Goal: Information Seeking & Learning: Learn about a topic

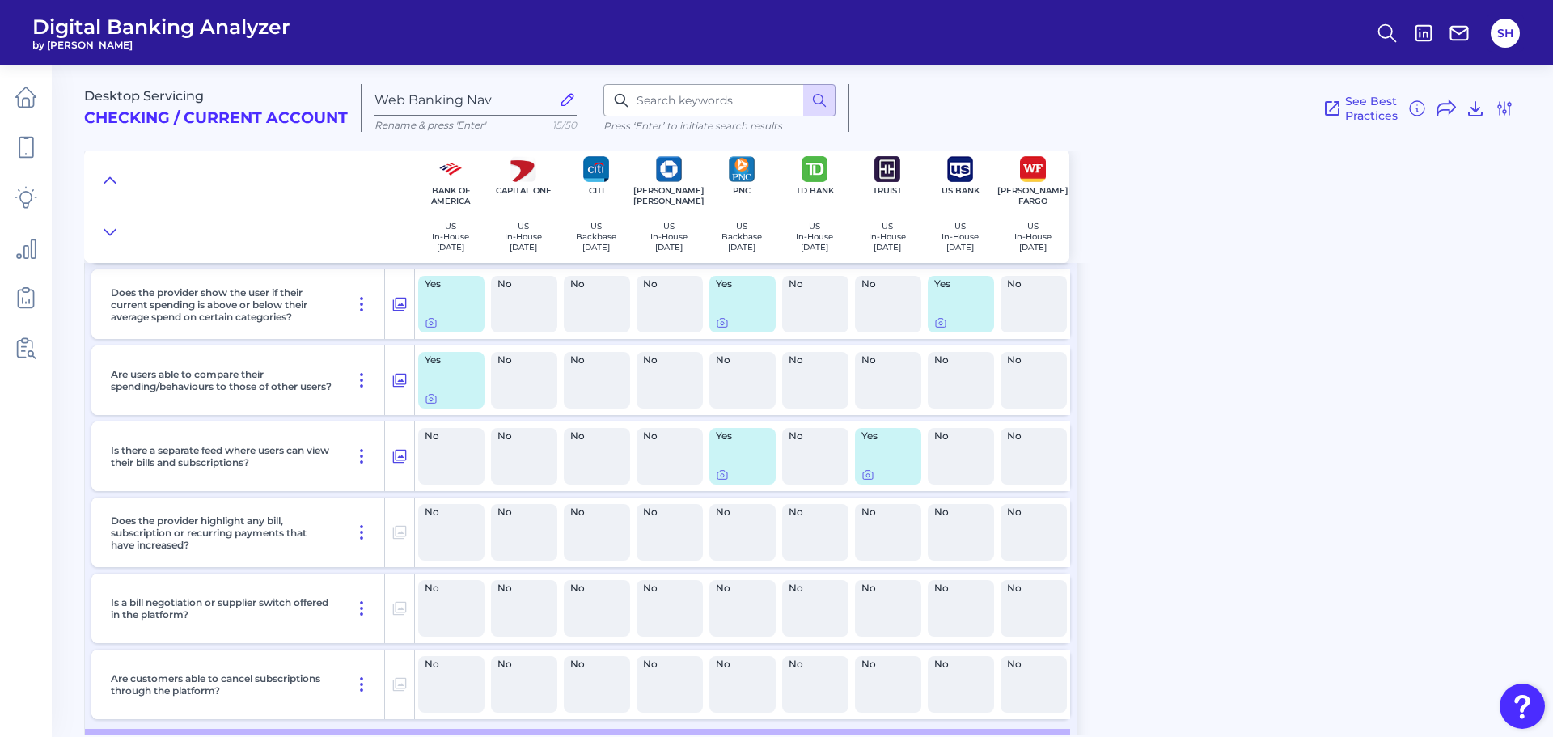
scroll to position [698, 0]
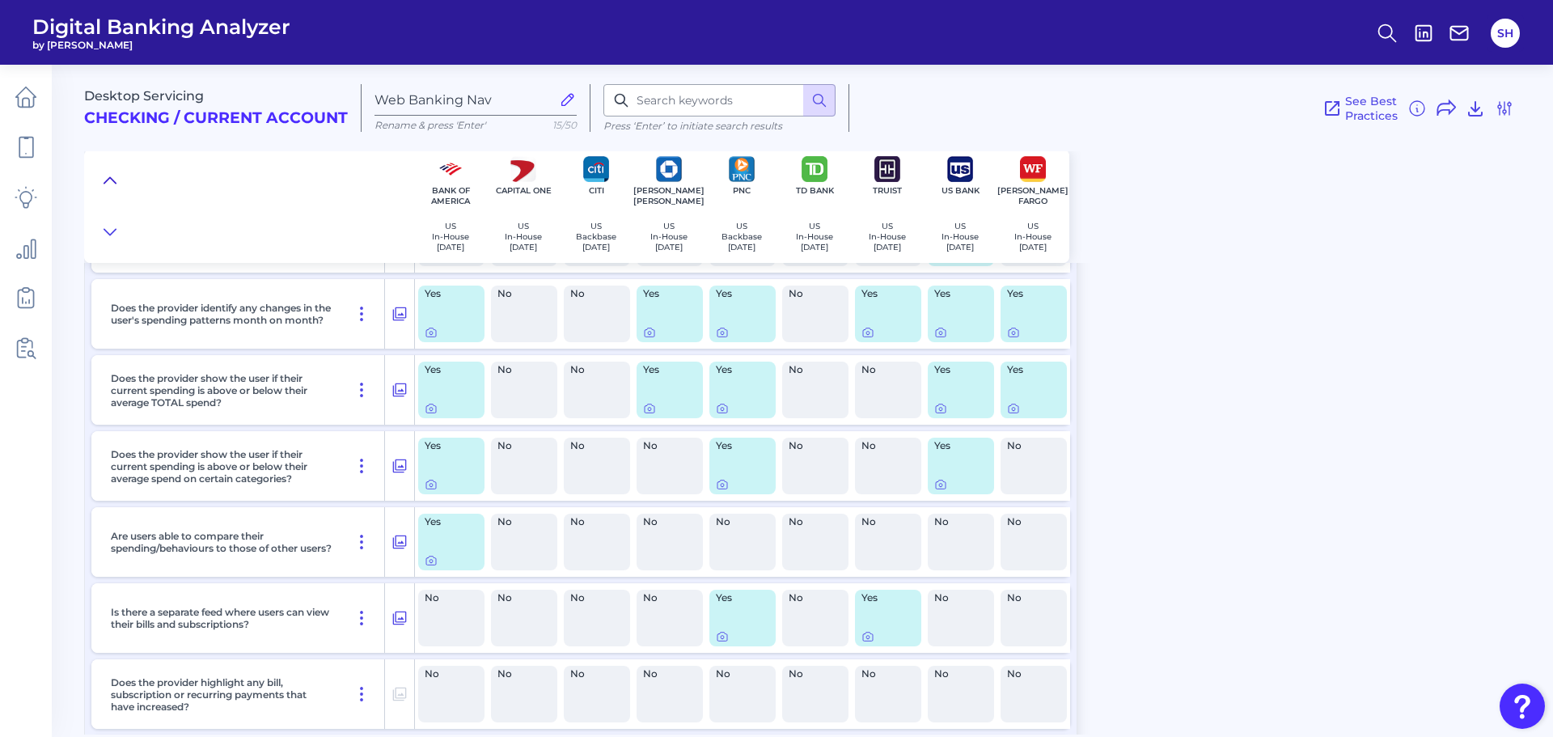
click at [111, 180] on icon at bounding box center [110, 180] width 13 height 16
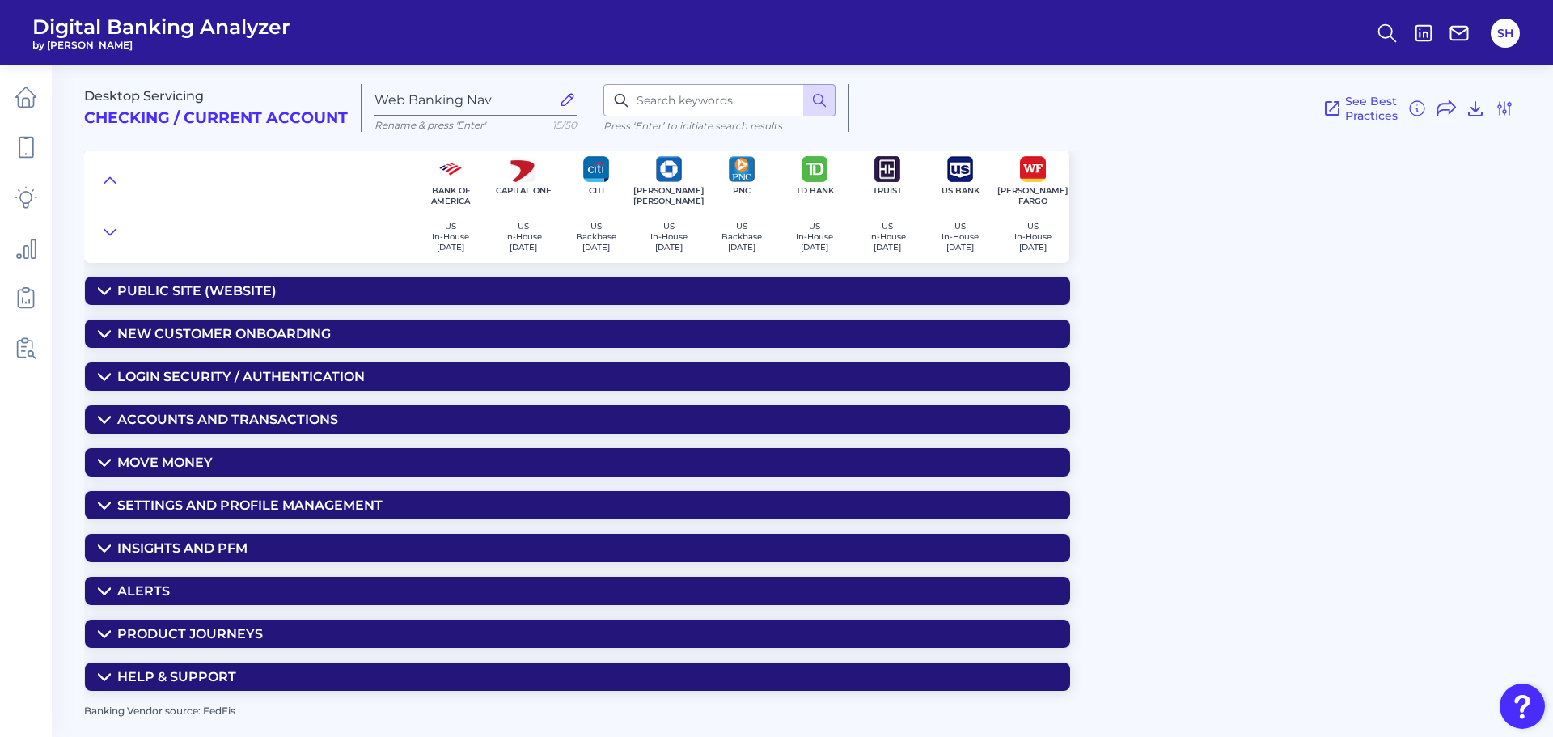
scroll to position [0, 0]
click at [218, 466] on summary "Move Money" at bounding box center [577, 462] width 985 height 28
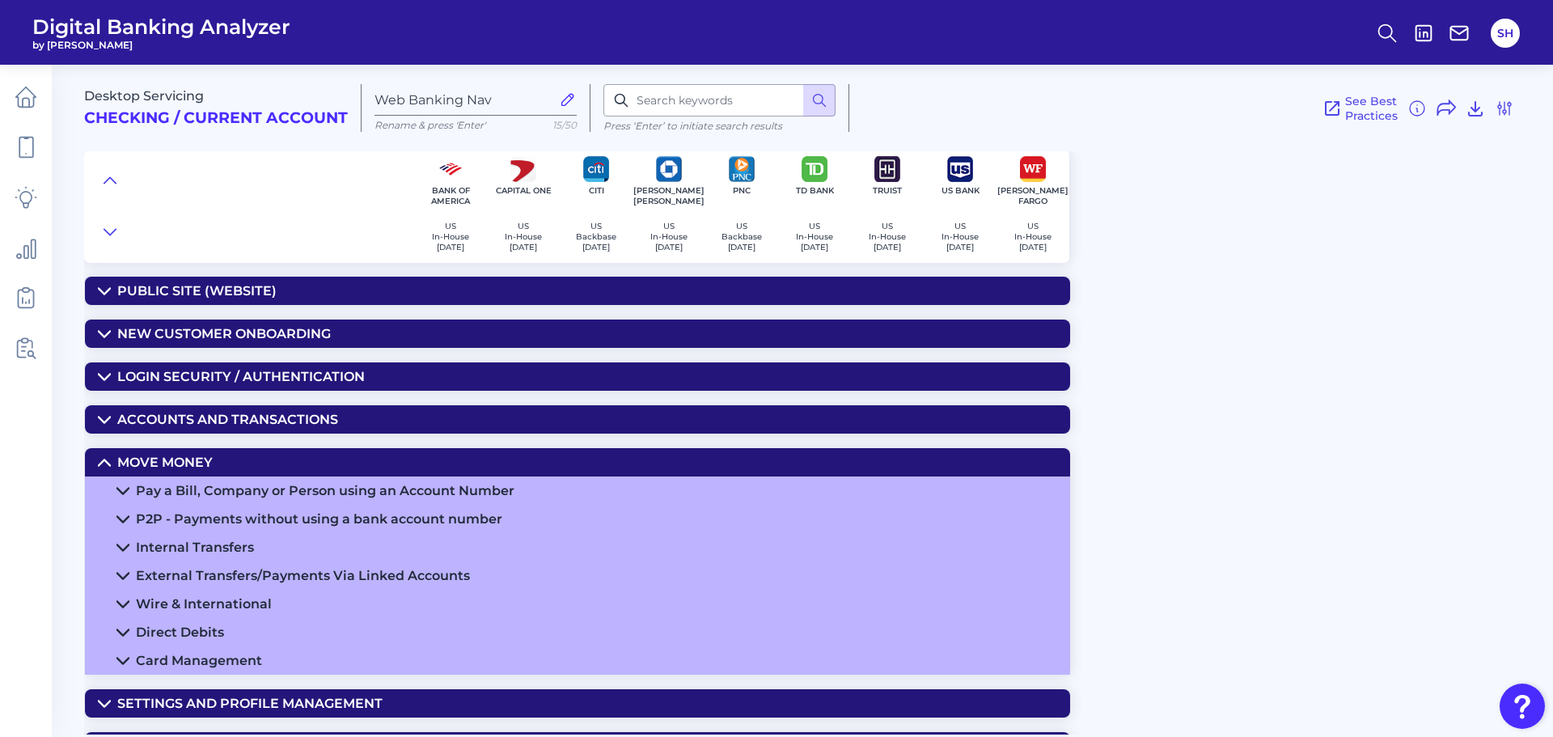
click at [312, 486] on div "Pay a Bill, Company or Person using an Account Number" at bounding box center [325, 490] width 378 height 15
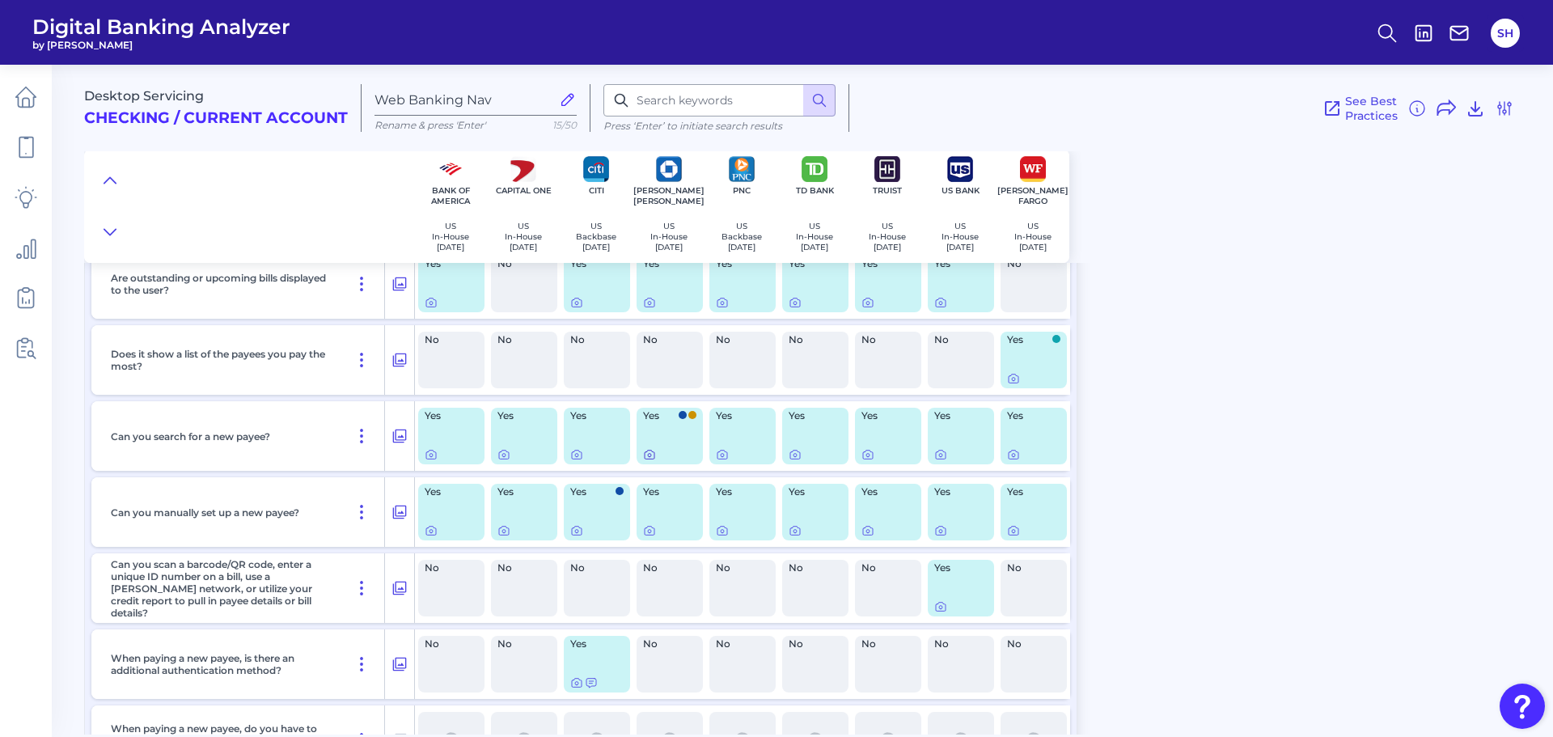
scroll to position [485, 0]
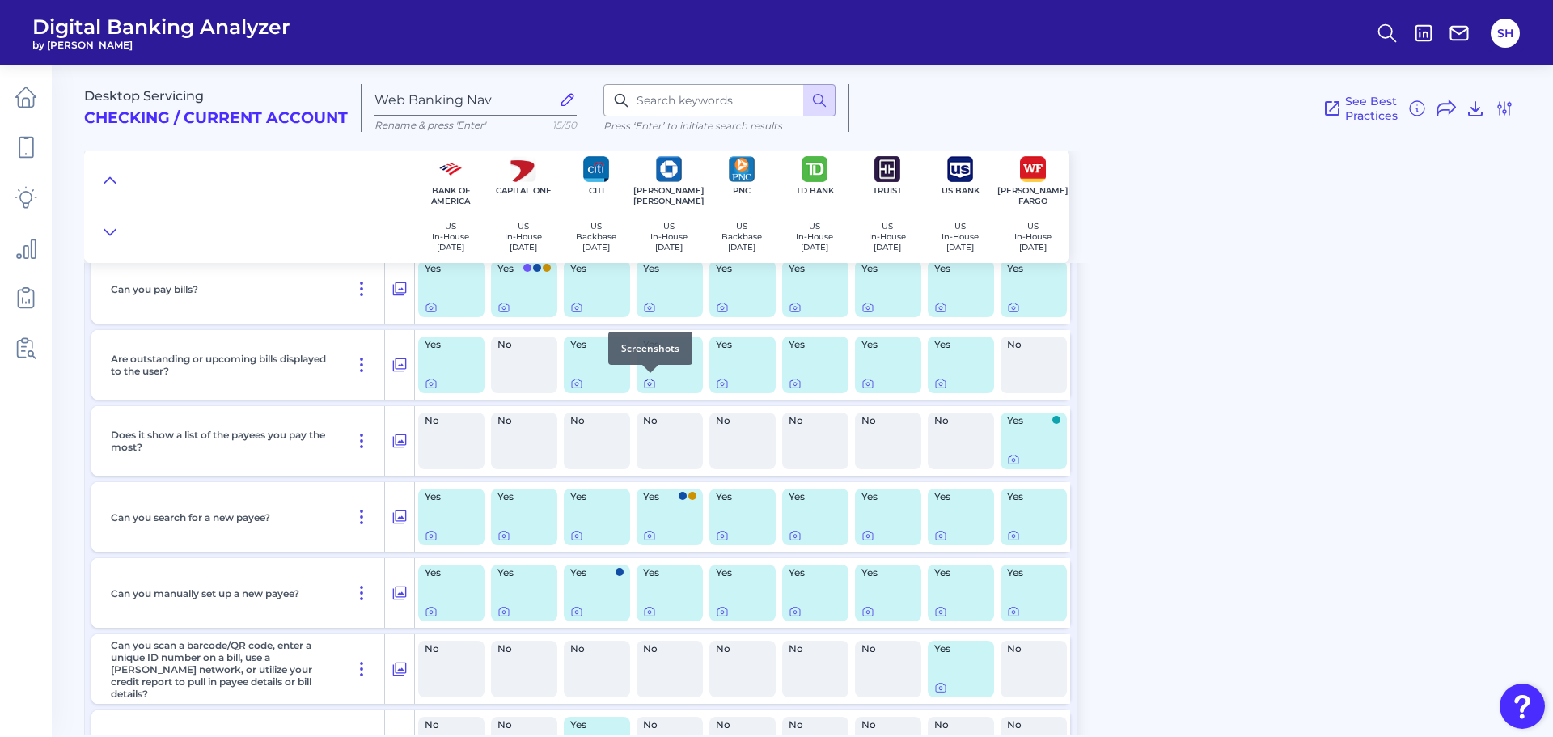
click at [652, 385] on icon at bounding box center [649, 383] width 13 height 13
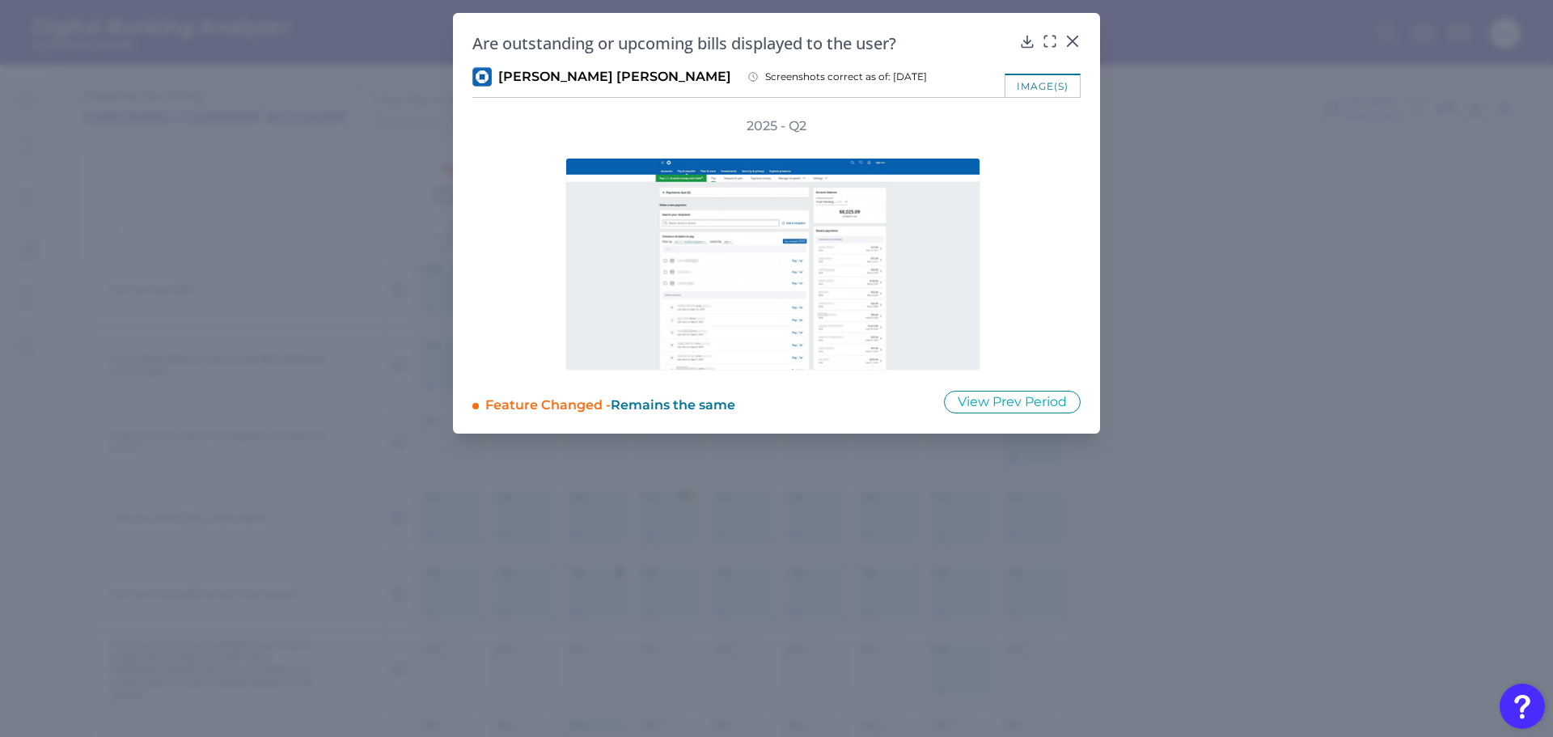
click at [1055, 37] on icon at bounding box center [1053, 37] width 2 height 2
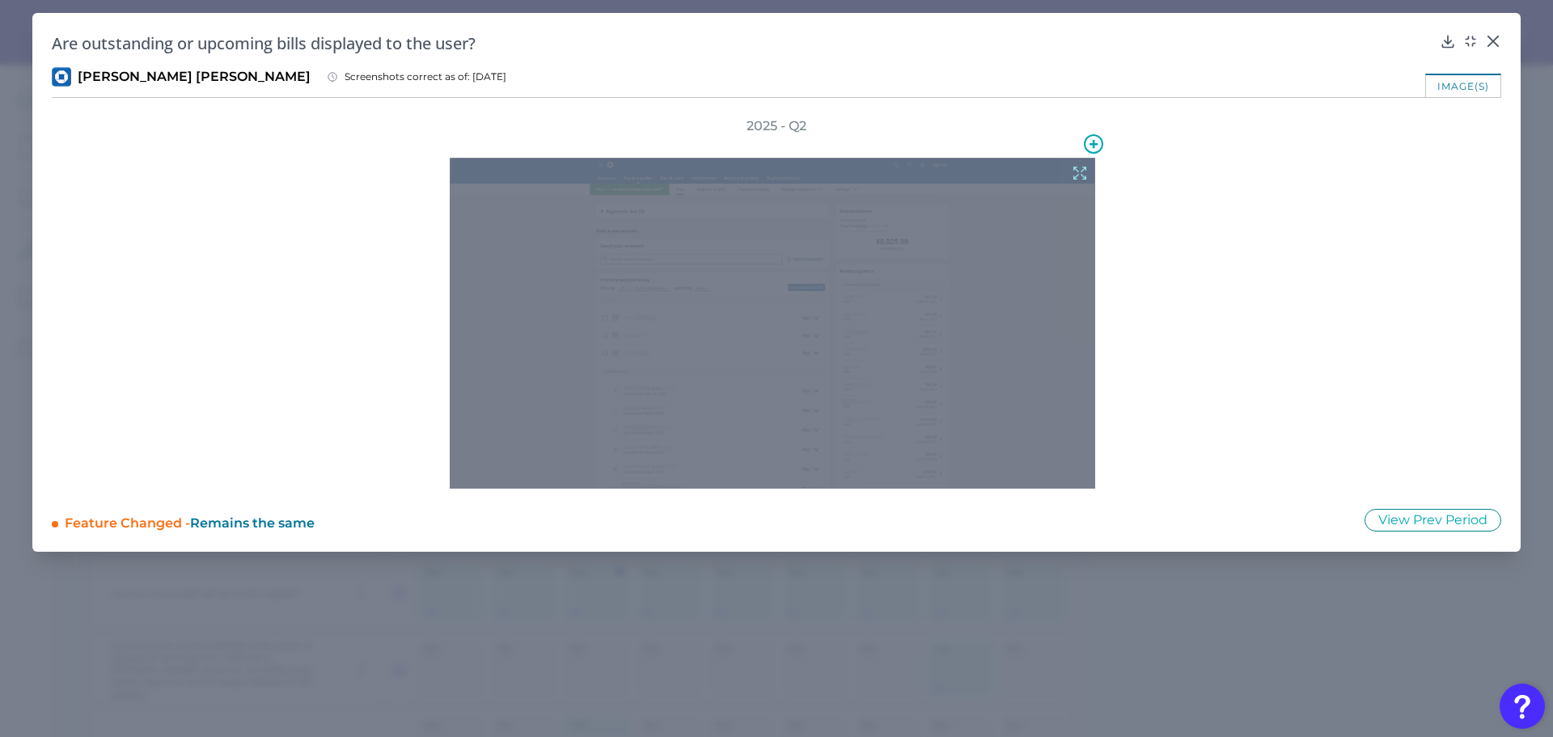
click at [1079, 176] on icon at bounding box center [1080, 173] width 18 height 18
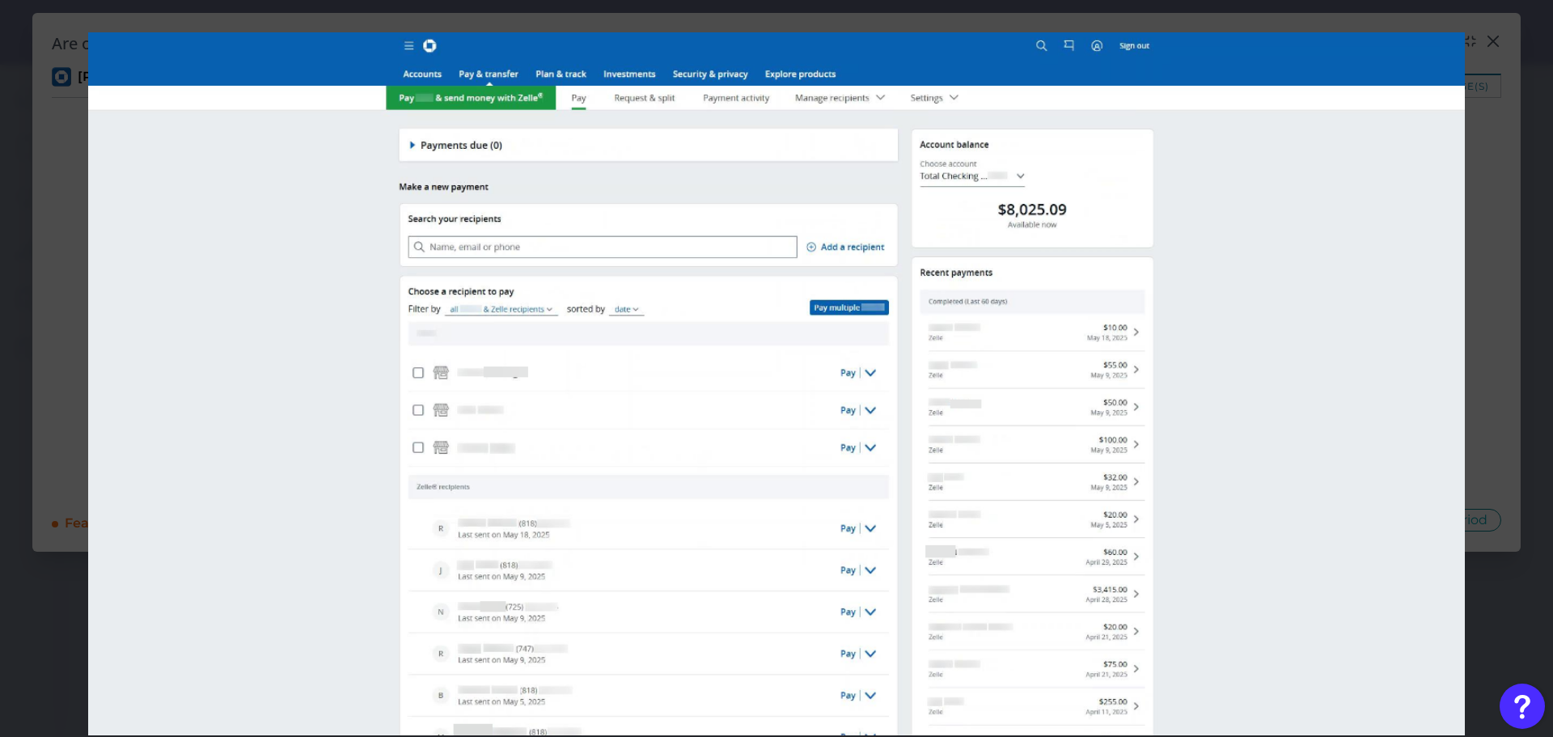
click at [1493, 43] on div at bounding box center [776, 368] width 1553 height 737
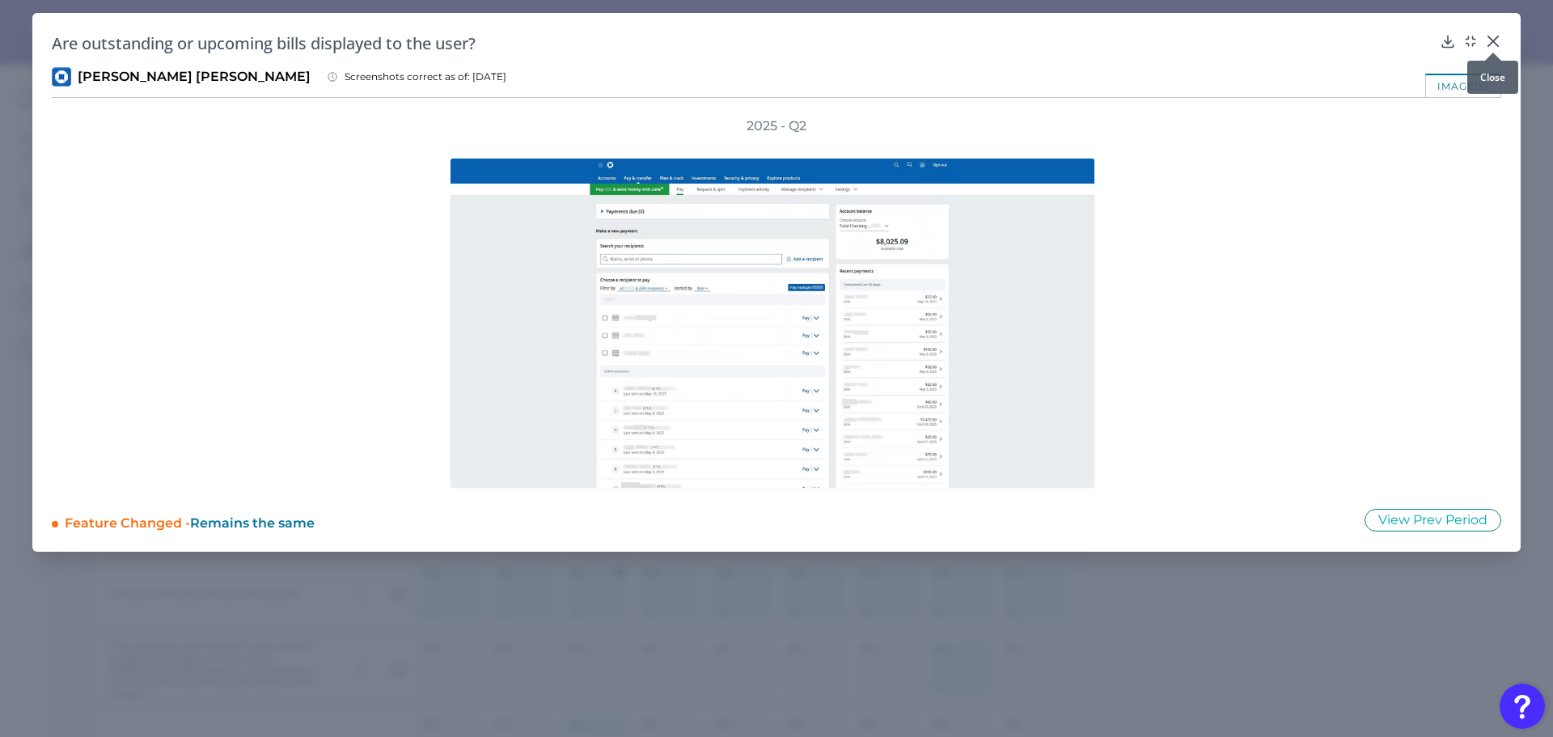
click at [1491, 40] on icon at bounding box center [1493, 41] width 10 height 10
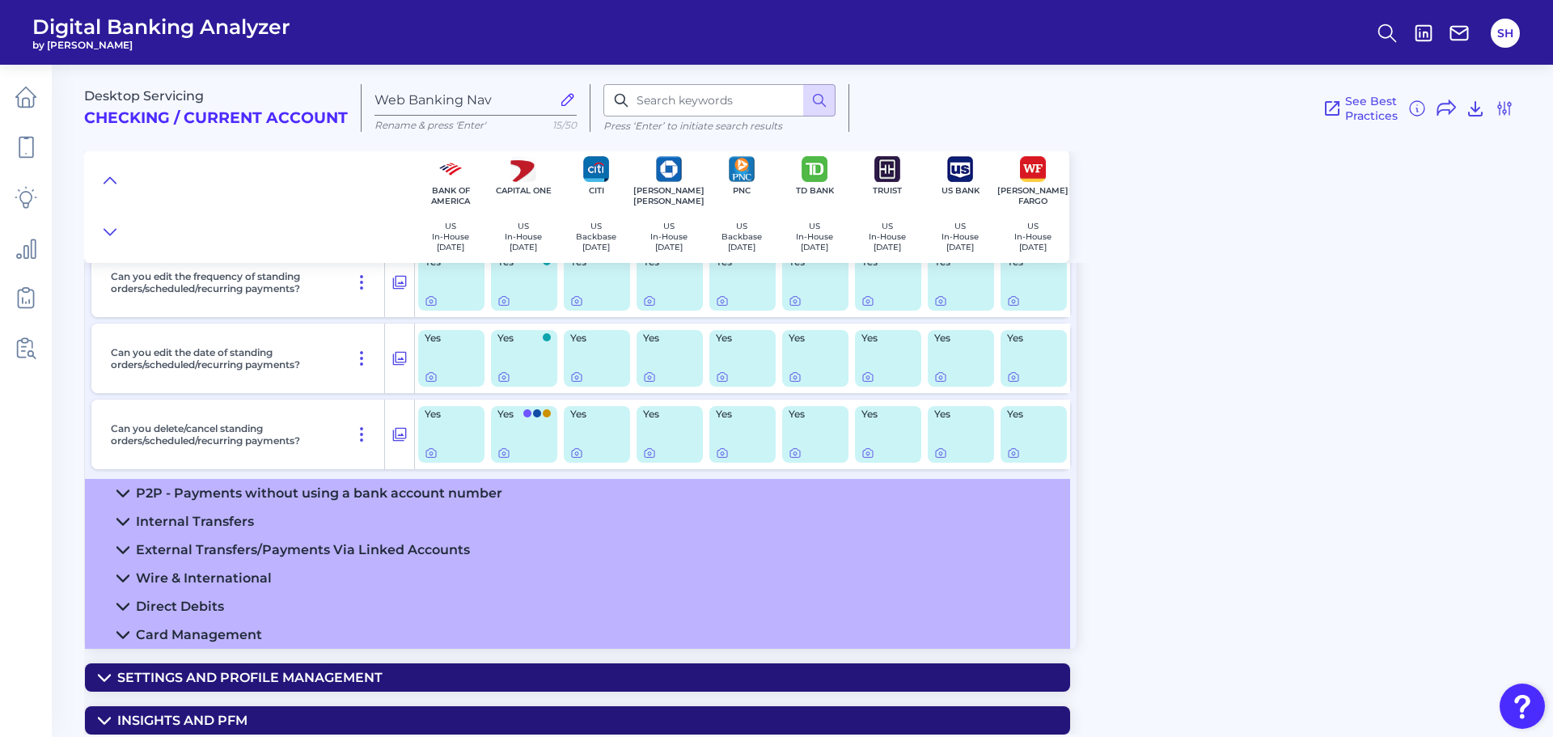
scroll to position [1537, 0]
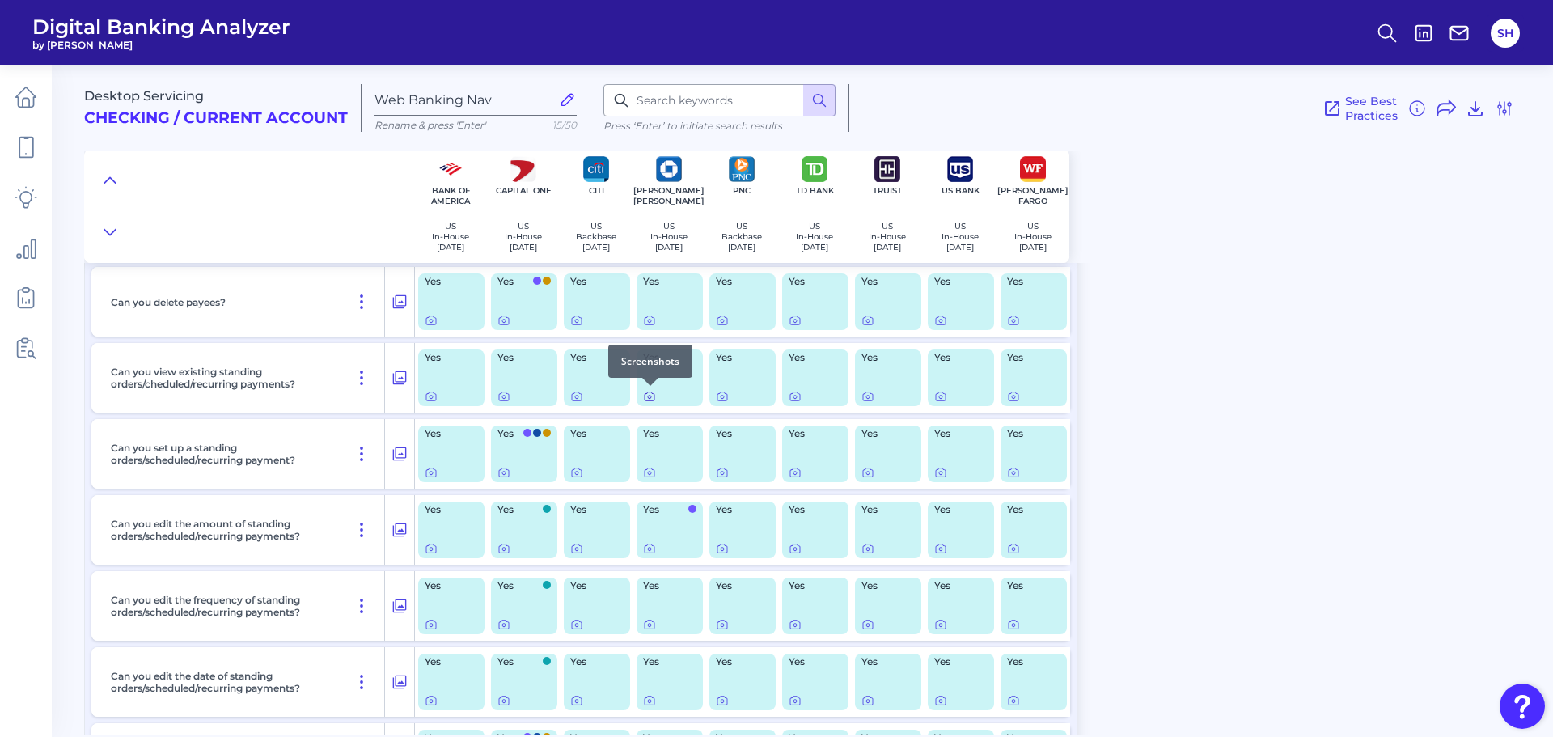
click at [647, 400] on icon at bounding box center [650, 396] width 10 height 9
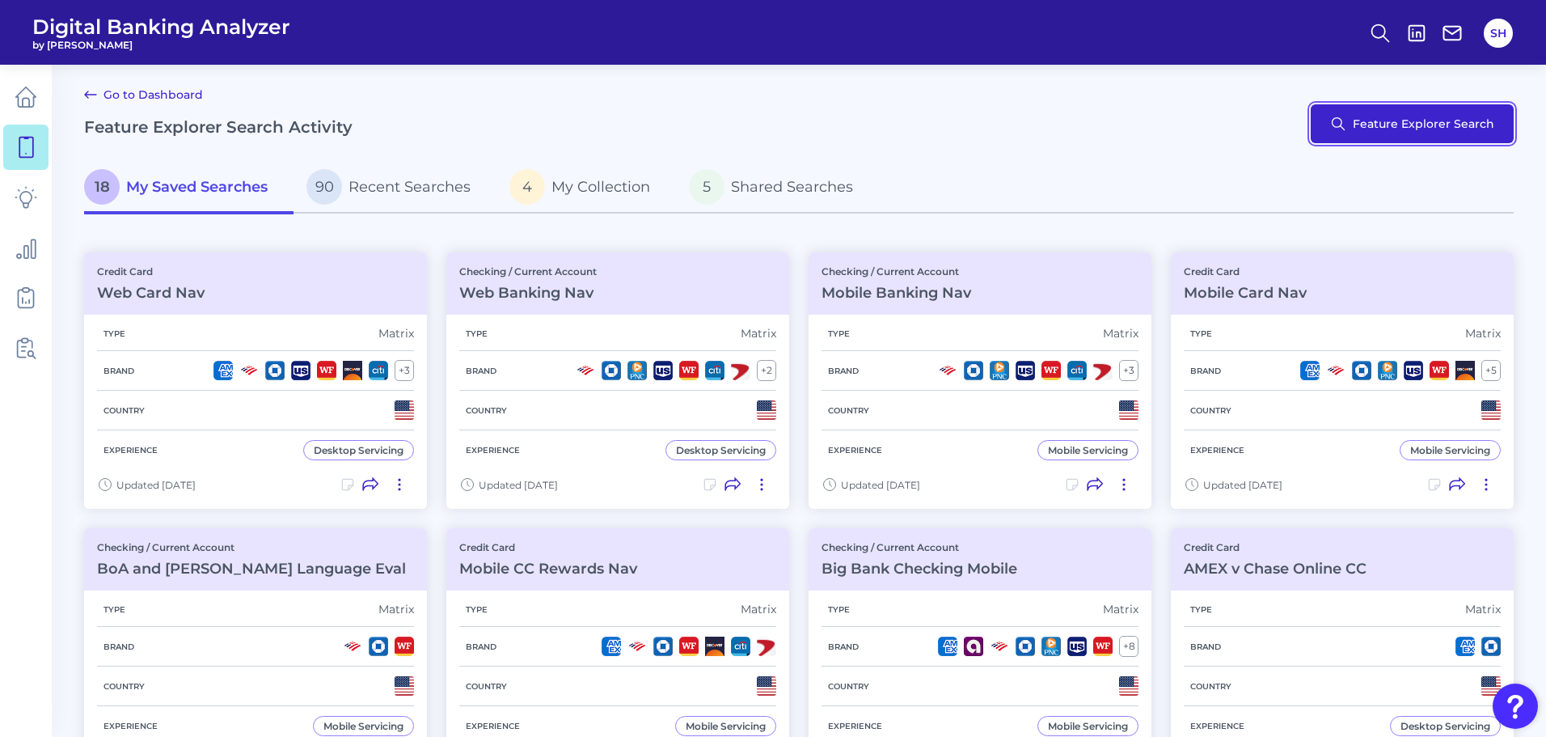
click at [1421, 125] on button "Feature Explorer Search" at bounding box center [1412, 123] width 203 height 39
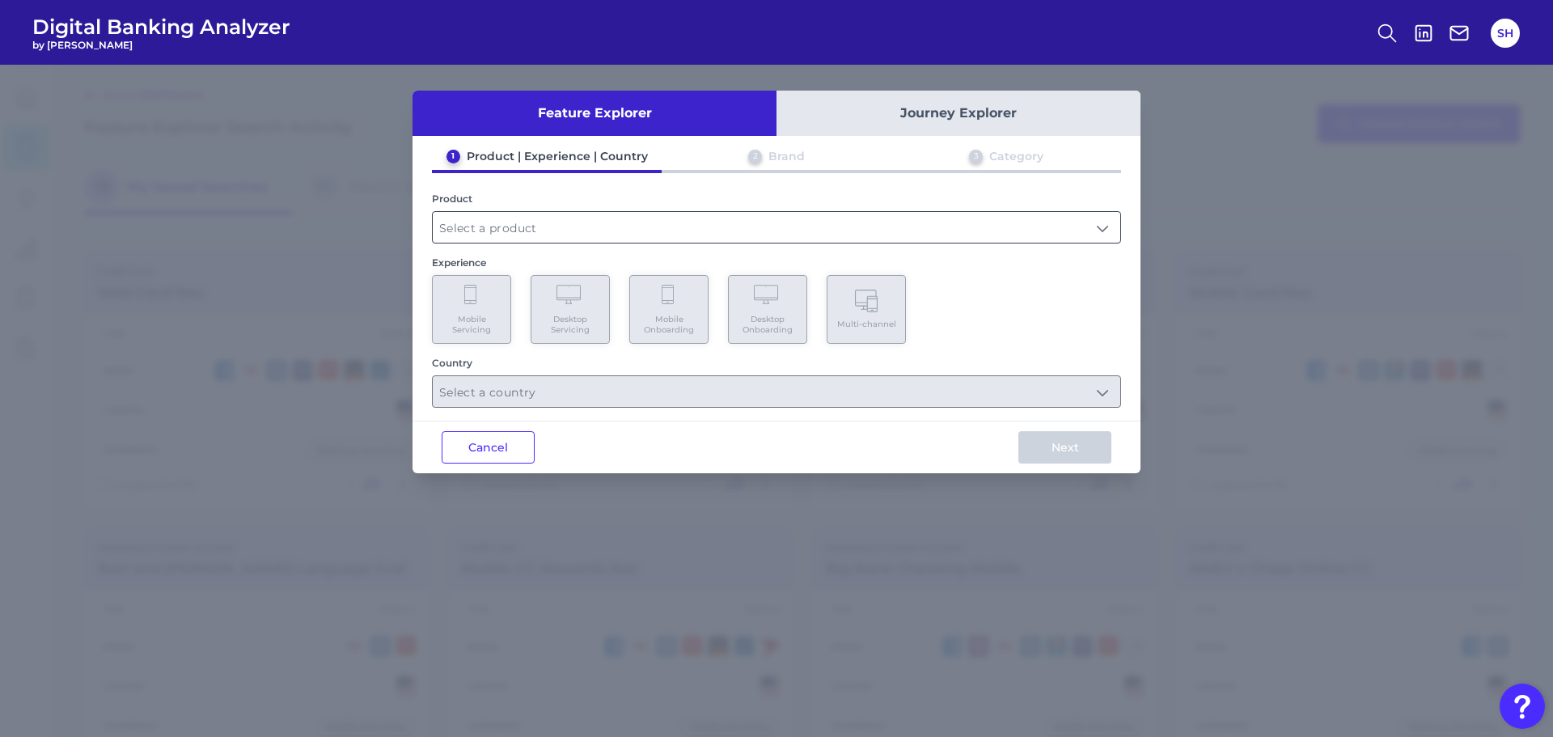
click at [949, 220] on input "text" at bounding box center [776, 227] width 687 height 31
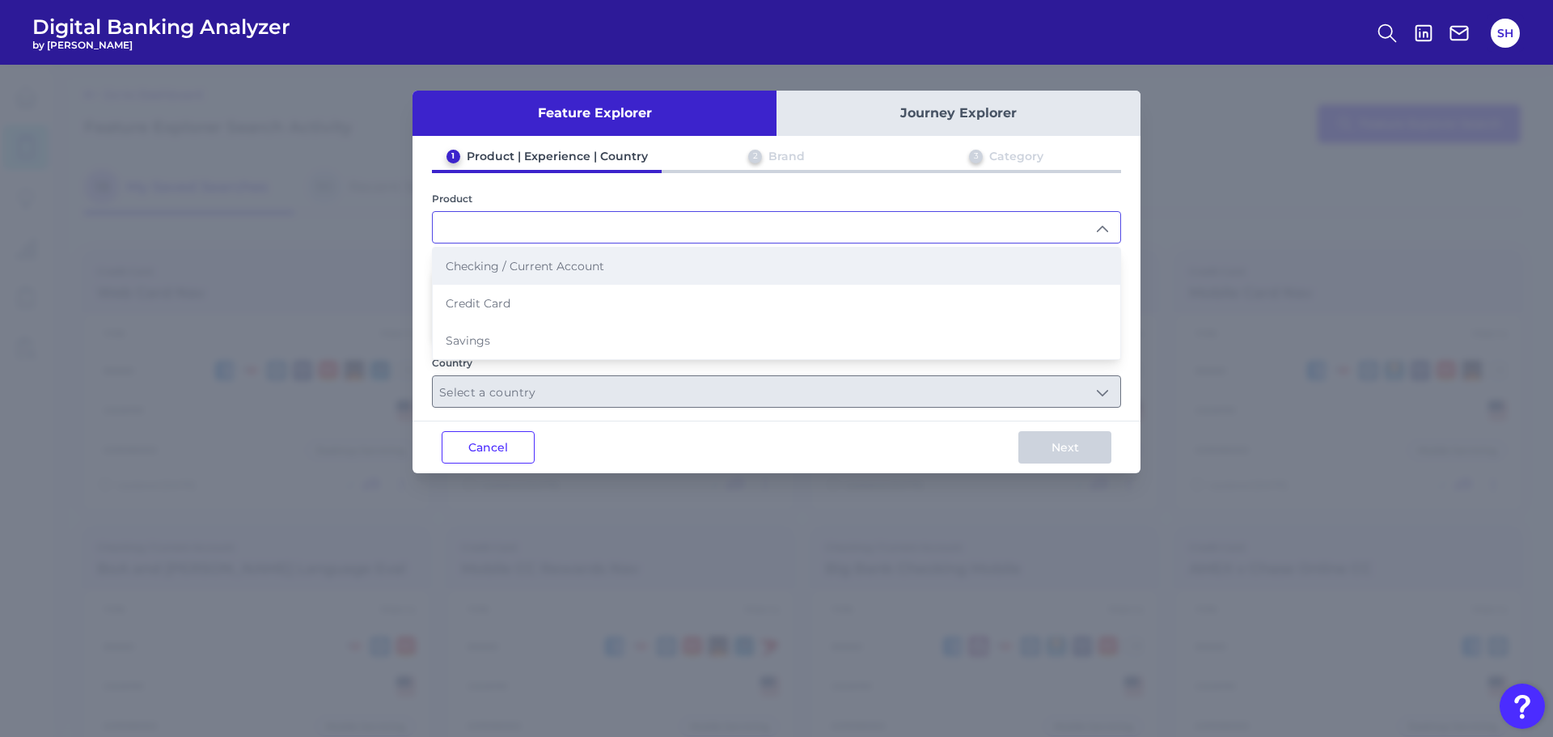
click at [877, 267] on li "Checking / Current Account" at bounding box center [776, 265] width 687 height 37
type input "Checking / Current Account"
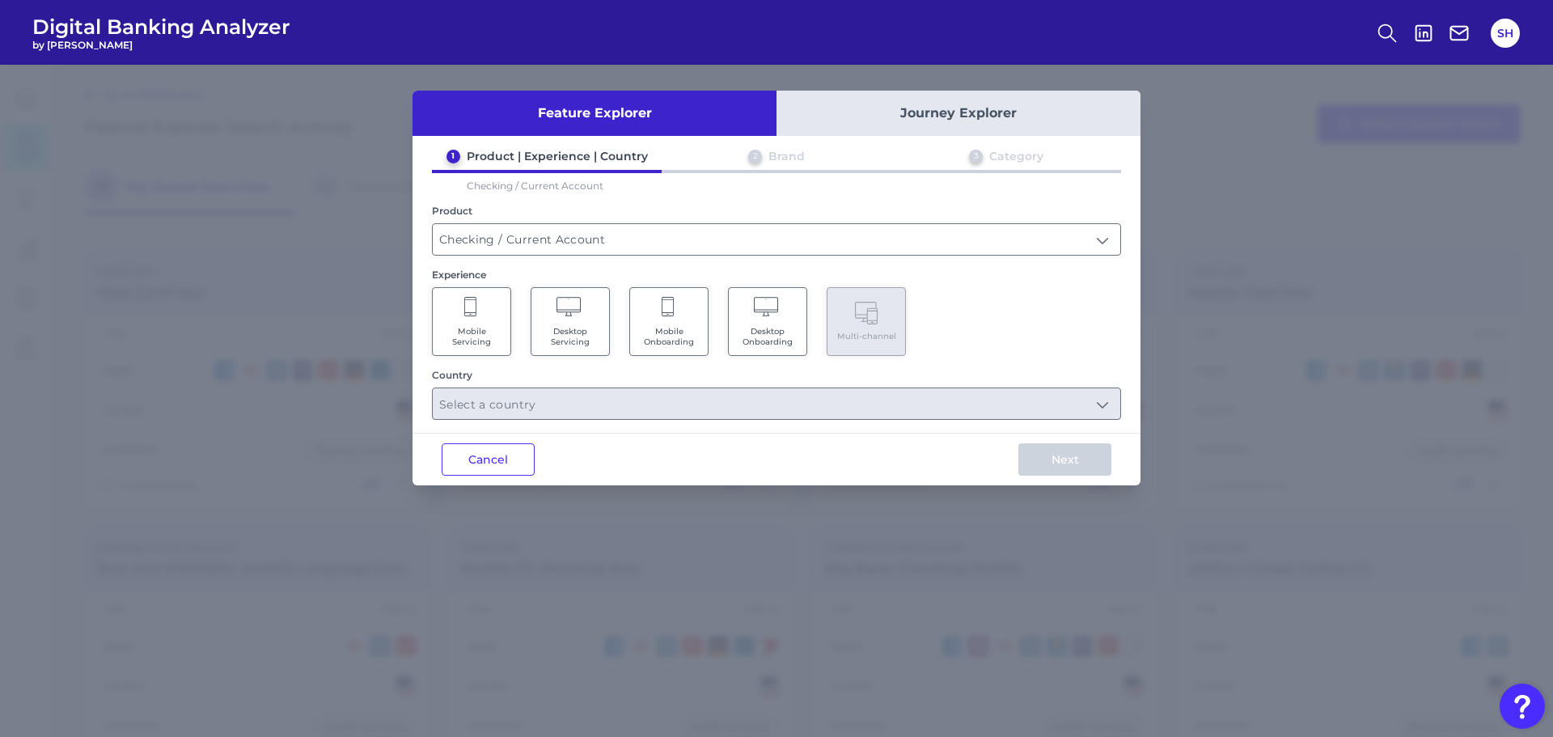
click at [798, 314] on Onboarding "Desktop Onboarding" at bounding box center [767, 321] width 79 height 69
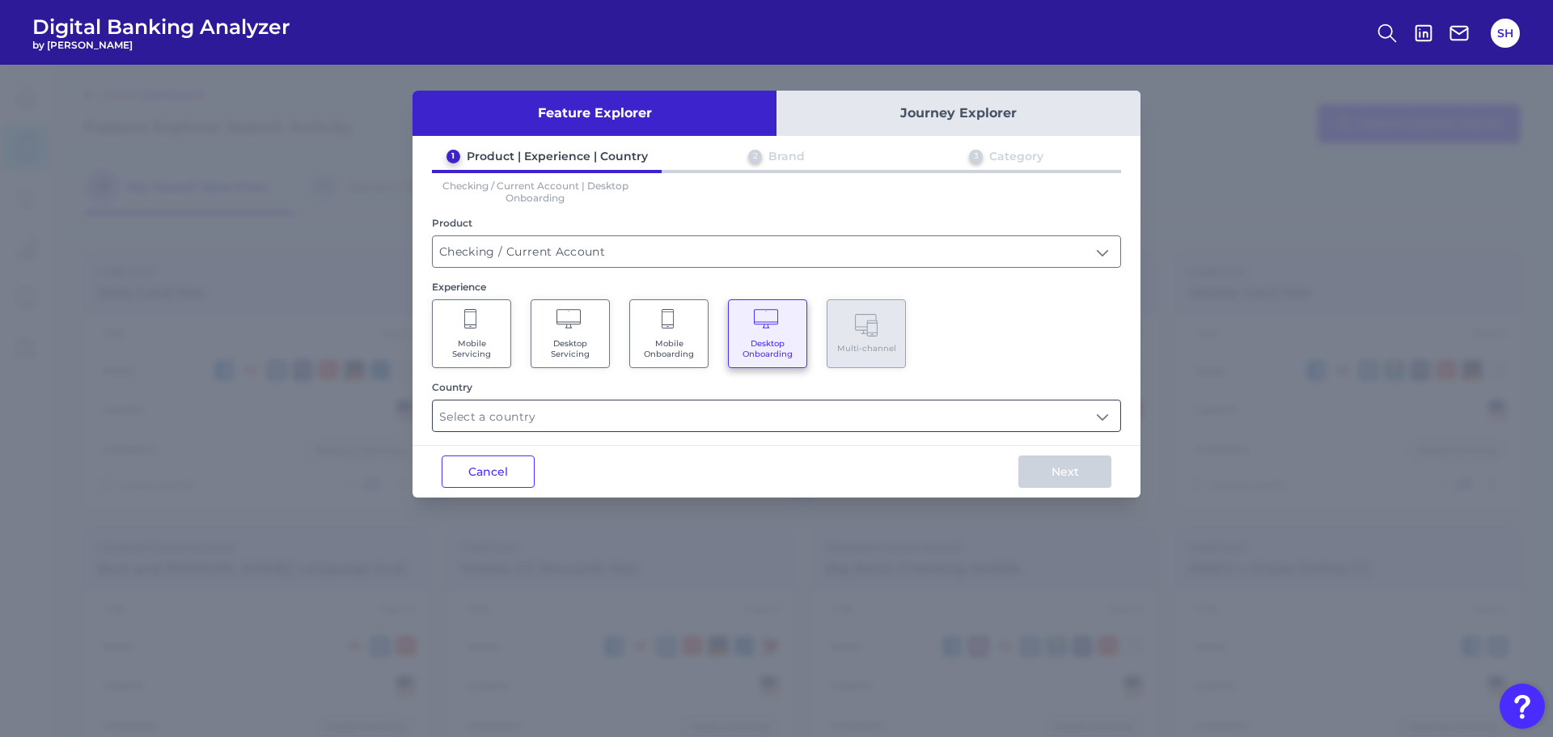
click at [805, 415] on input "text" at bounding box center [776, 415] width 687 height 31
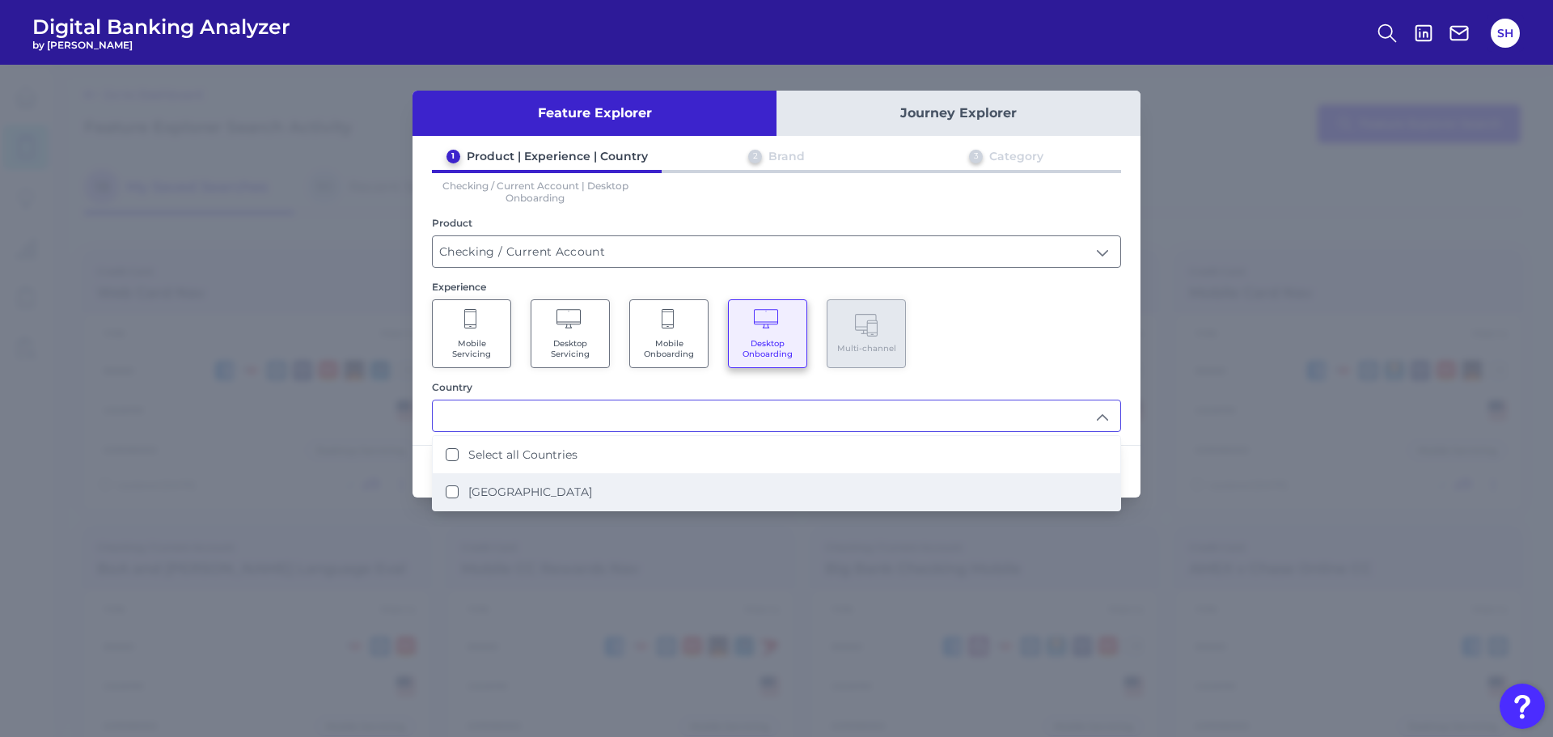
click at [741, 499] on li "[GEOGRAPHIC_DATA]" at bounding box center [776, 491] width 687 height 37
type input "Select all Countries"
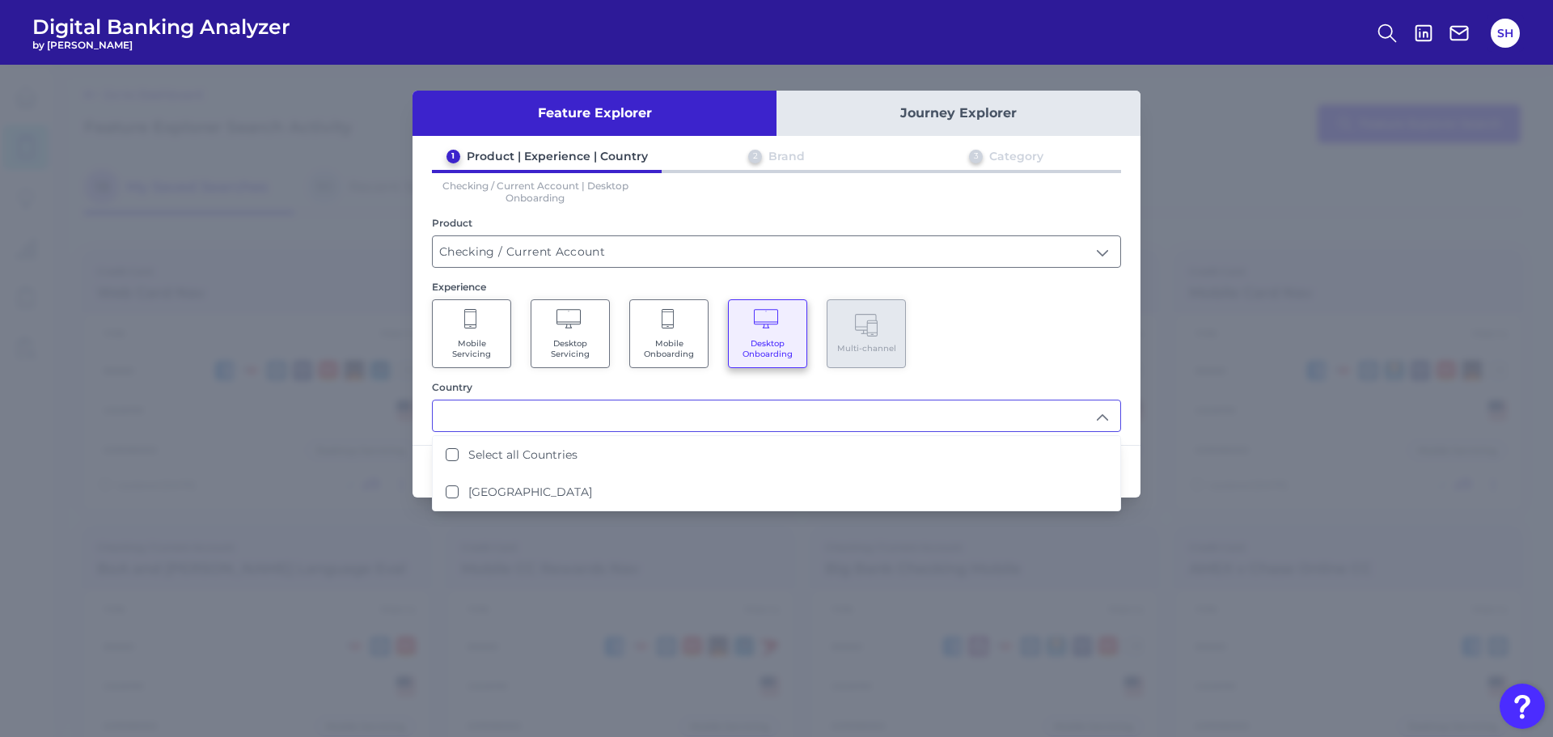
scroll to position [1, 0]
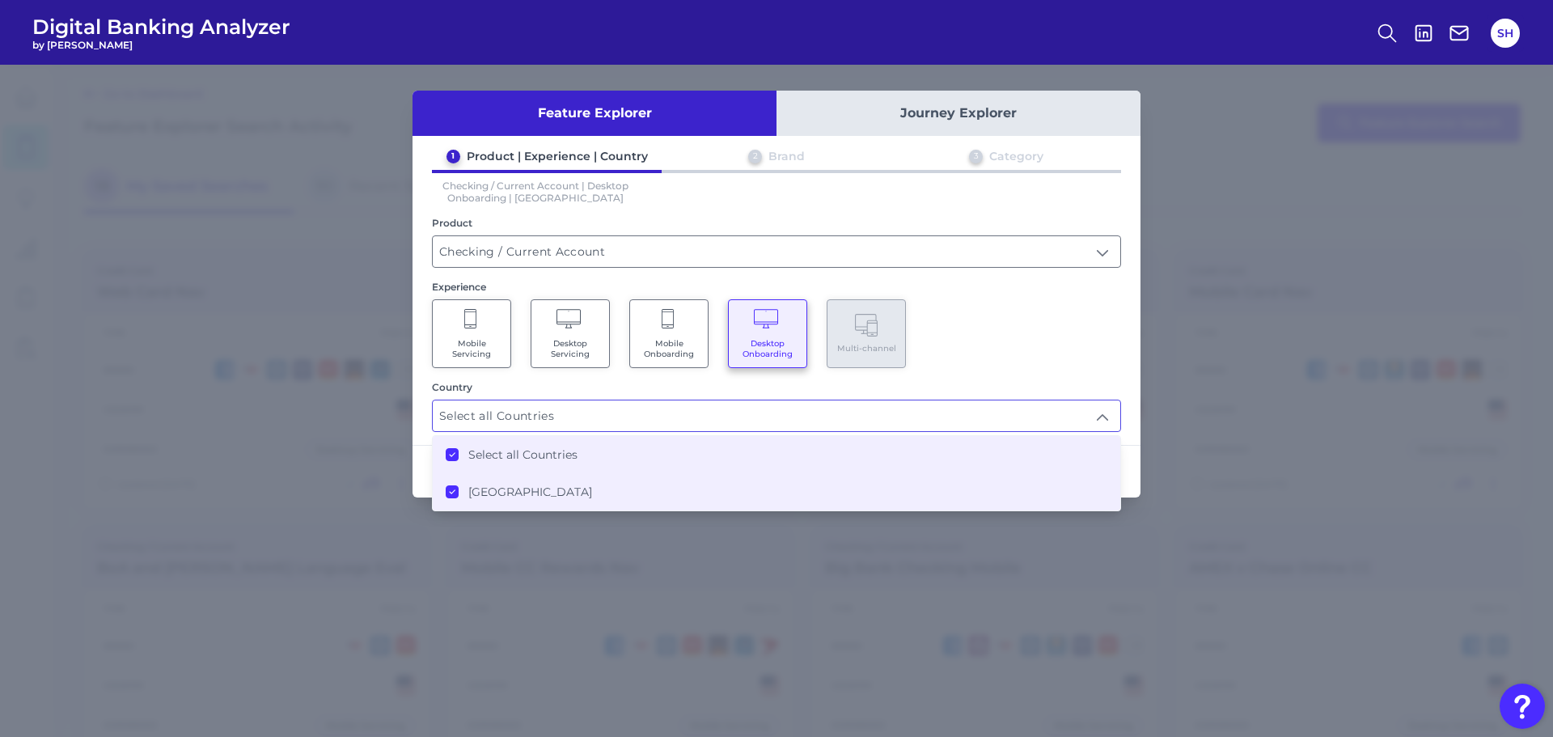
click at [1072, 310] on div "Mobile Servicing Desktop Servicing Mobile Onboarding Desktop Onboarding Multi-c…" at bounding box center [776, 333] width 689 height 69
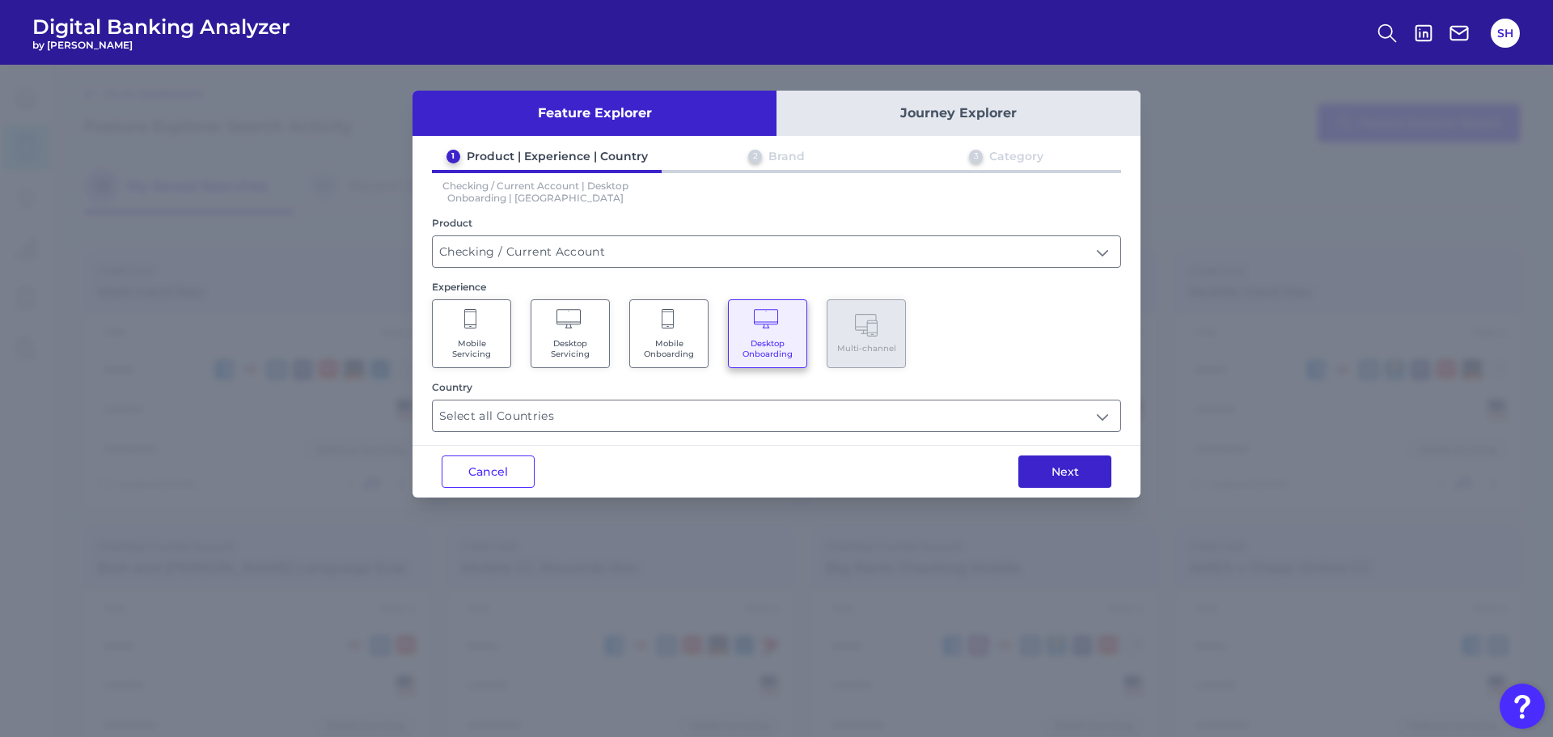
click at [1062, 474] on button "Next" at bounding box center [1064, 471] width 93 height 32
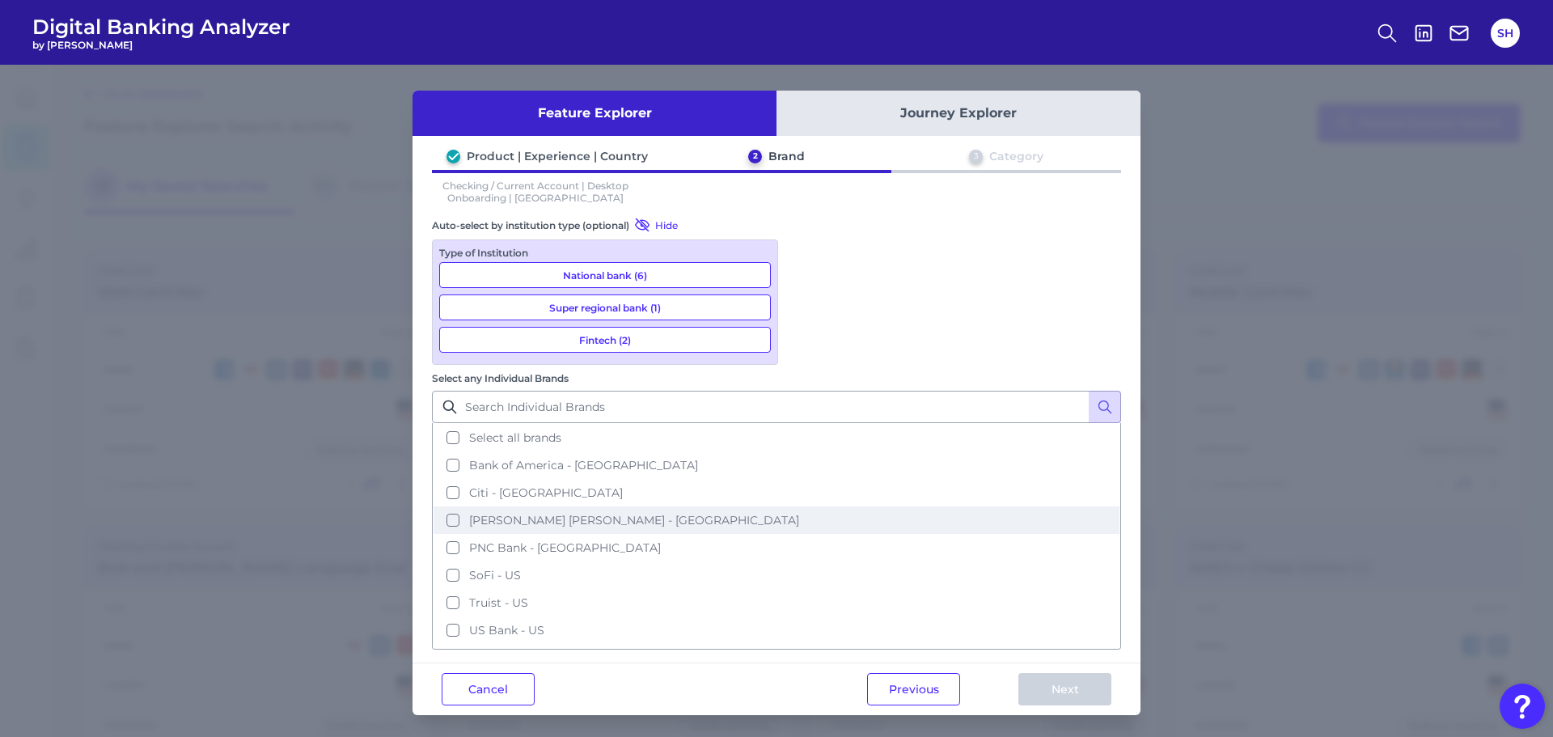
click at [799, 513] on span "[PERSON_NAME] [PERSON_NAME] - [GEOGRAPHIC_DATA]" at bounding box center [634, 520] width 330 height 15
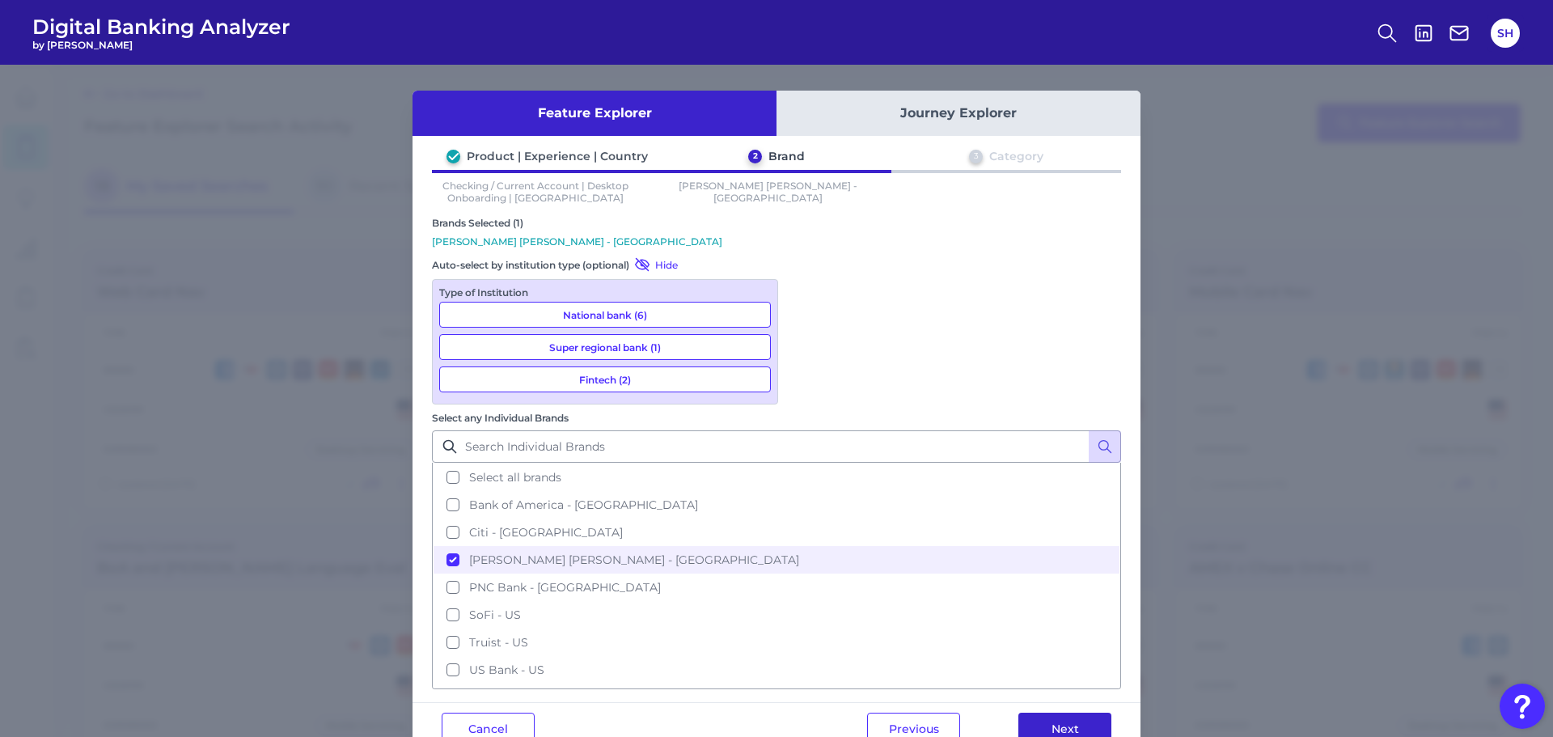
click at [1048, 712] on button "Next" at bounding box center [1064, 728] width 93 height 32
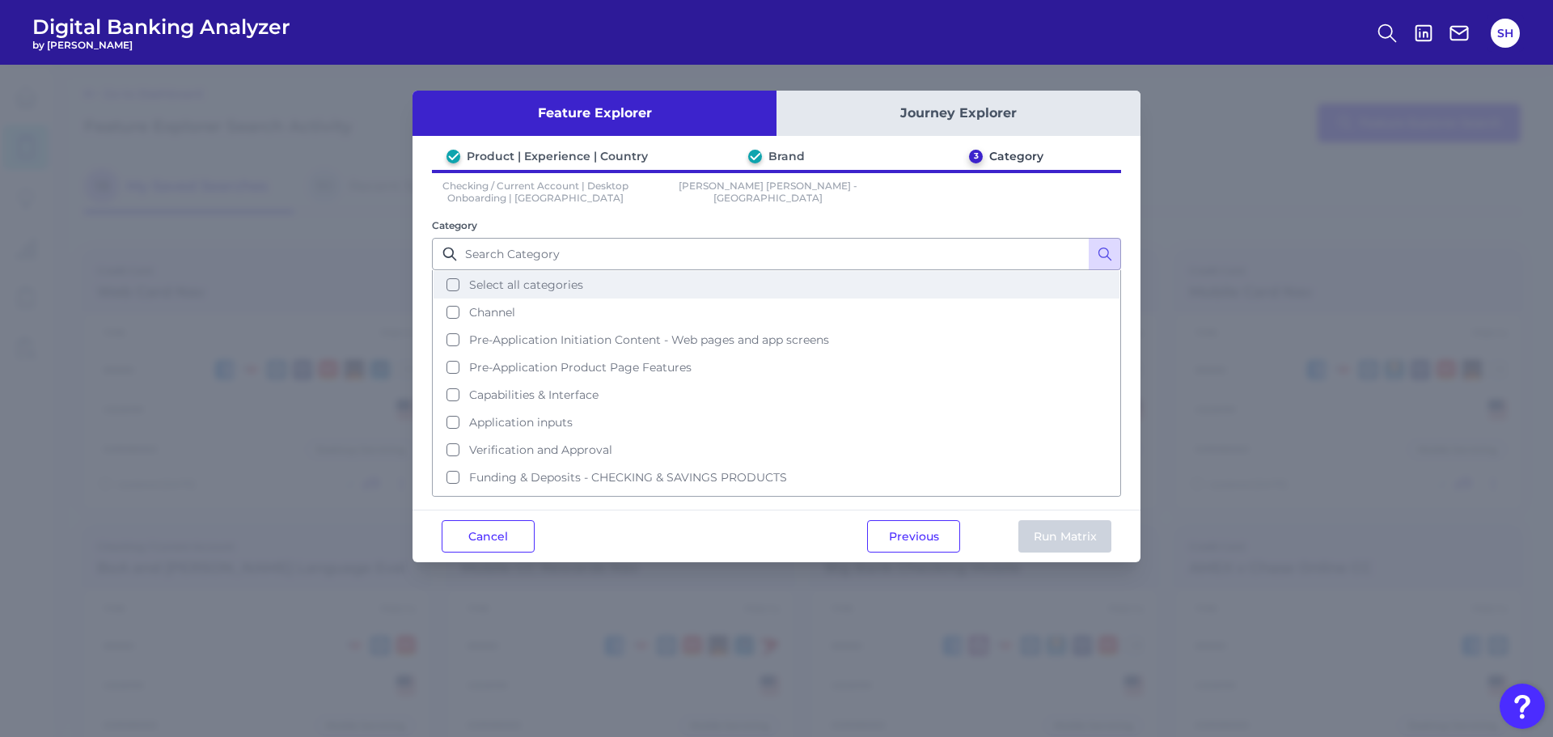
click at [577, 295] on button "Select all categories" at bounding box center [776, 284] width 686 height 27
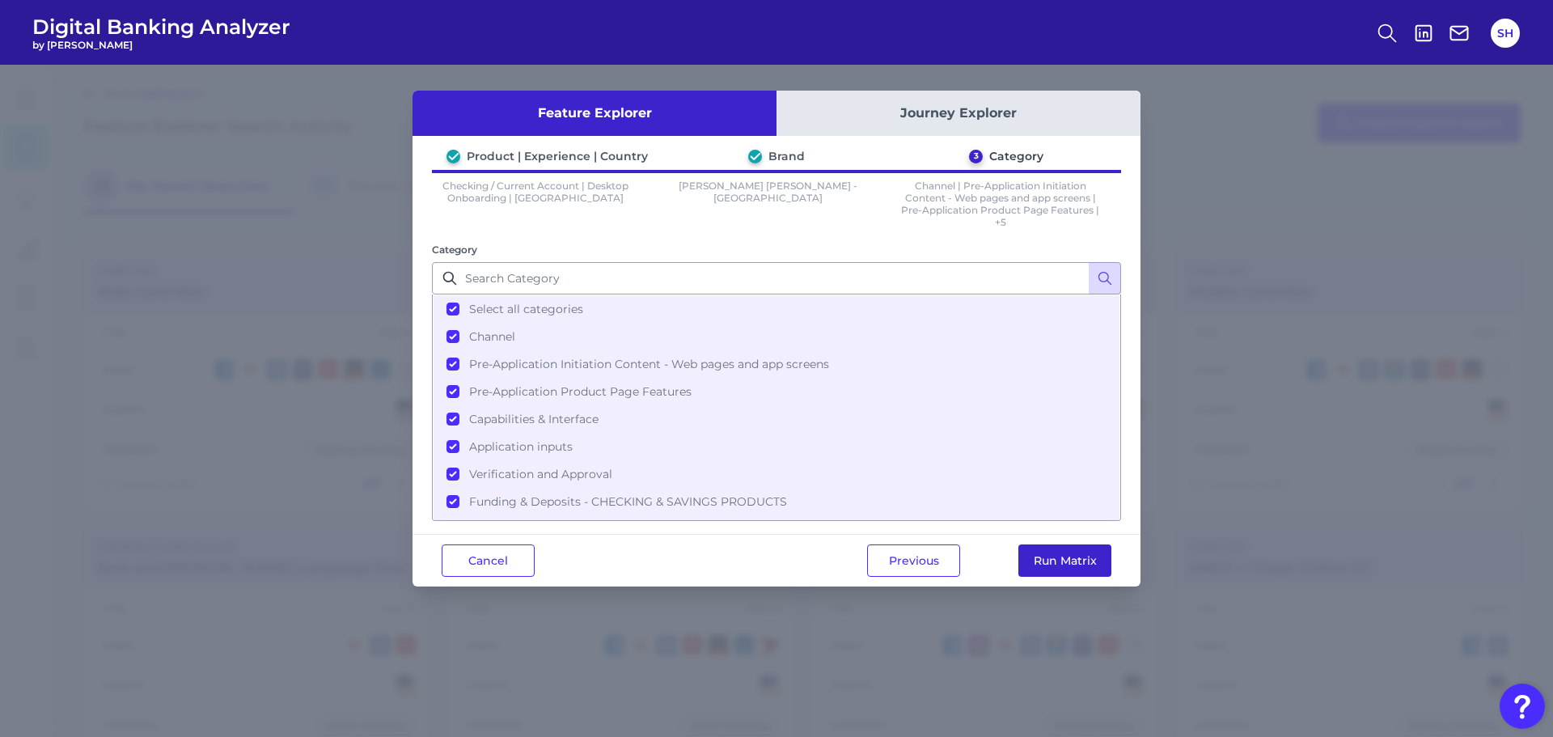
click at [1050, 562] on button "Run Matrix" at bounding box center [1064, 560] width 93 height 32
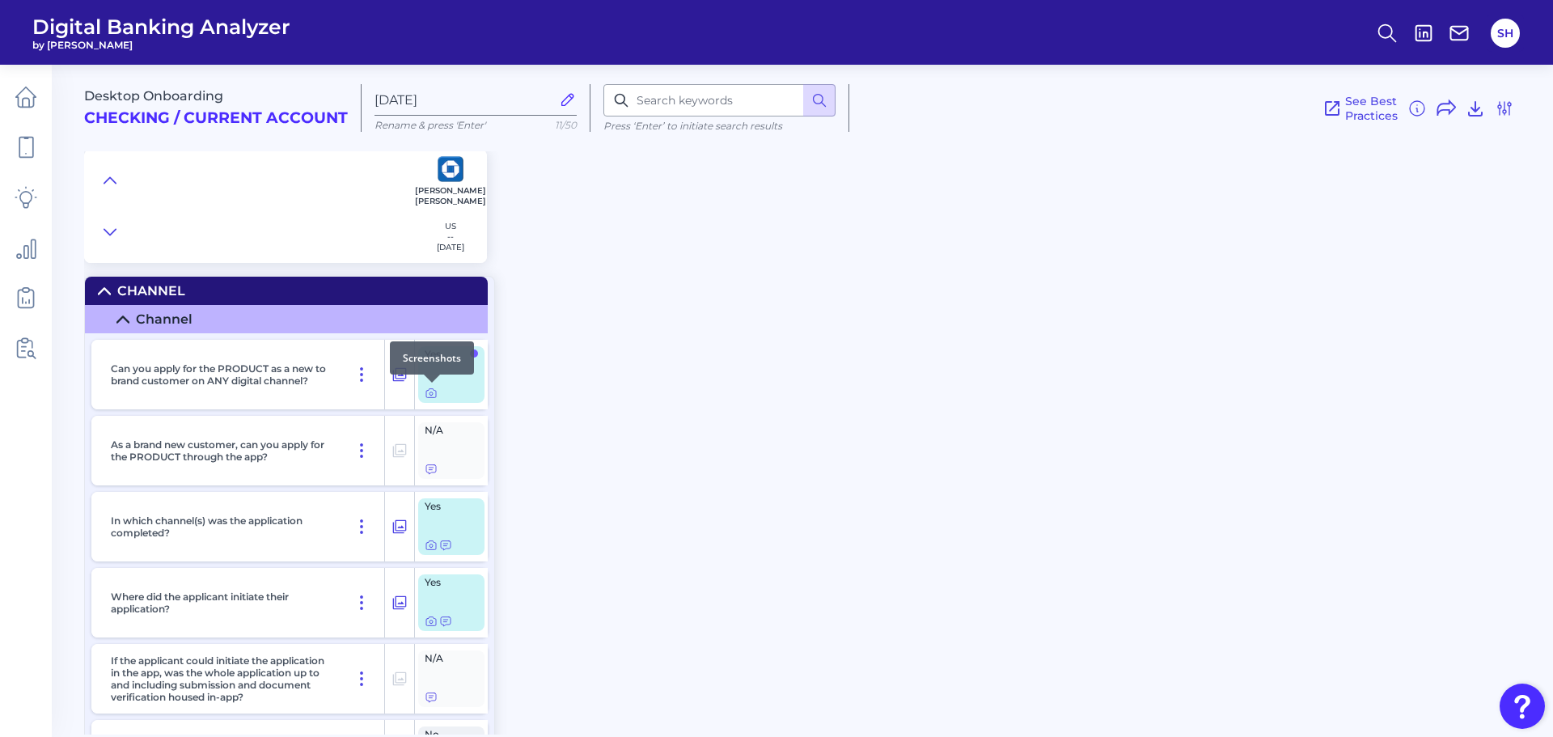
click at [430, 389] on div at bounding box center [432, 382] width 16 height 16
click at [426, 394] on icon at bounding box center [431, 393] width 10 height 9
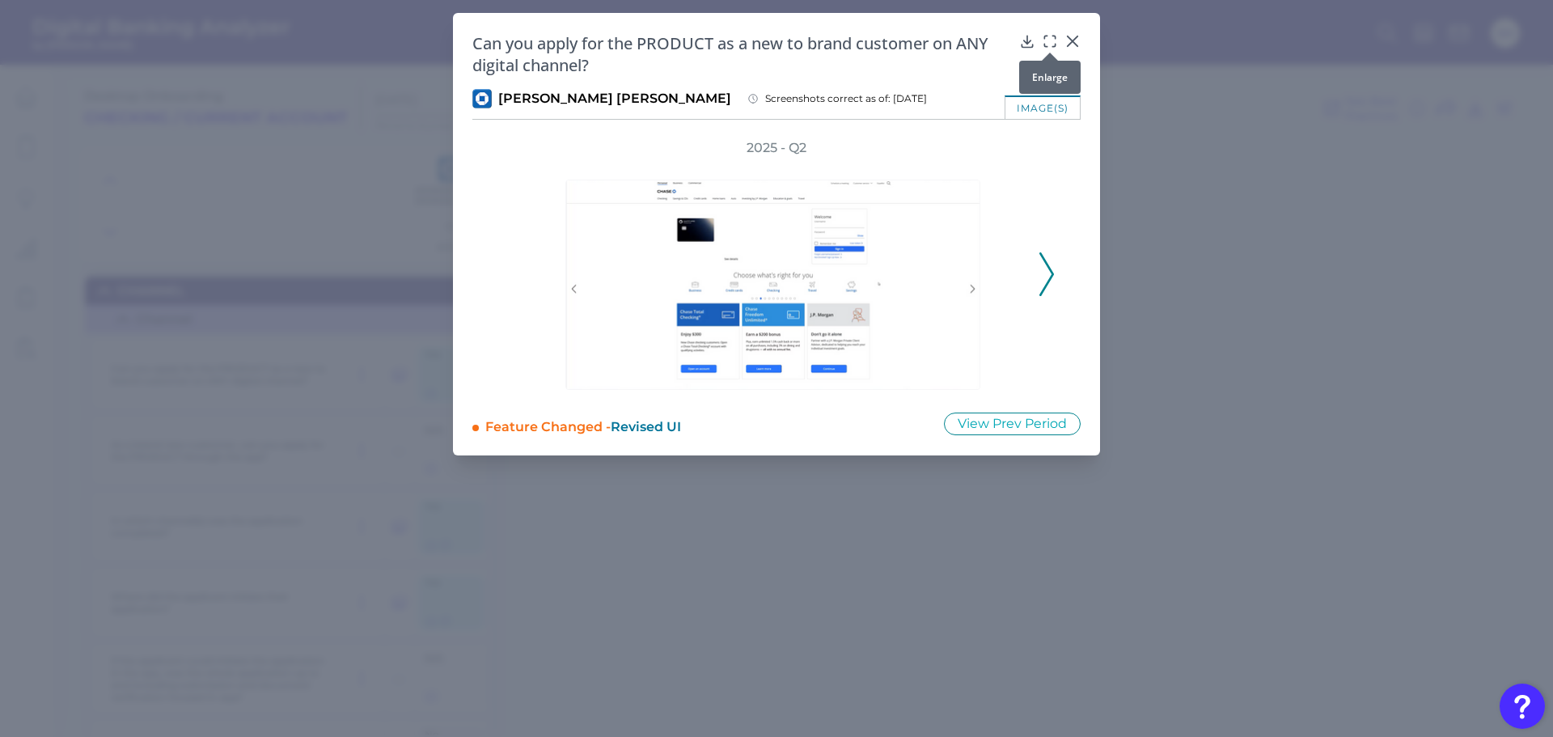
click at [1050, 41] on icon at bounding box center [1050, 41] width 16 height 16
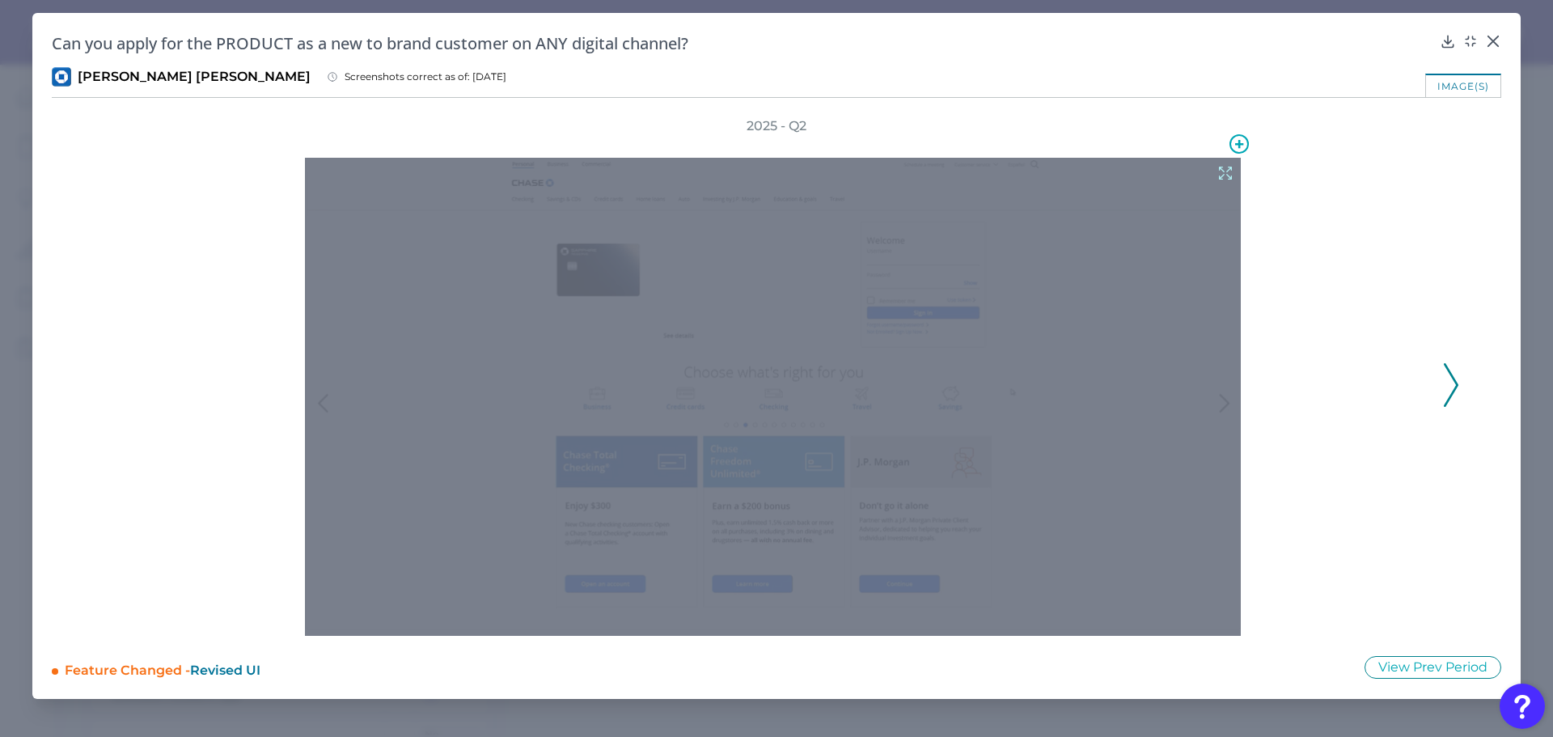
click at [1223, 176] on icon at bounding box center [1225, 173] width 18 height 18
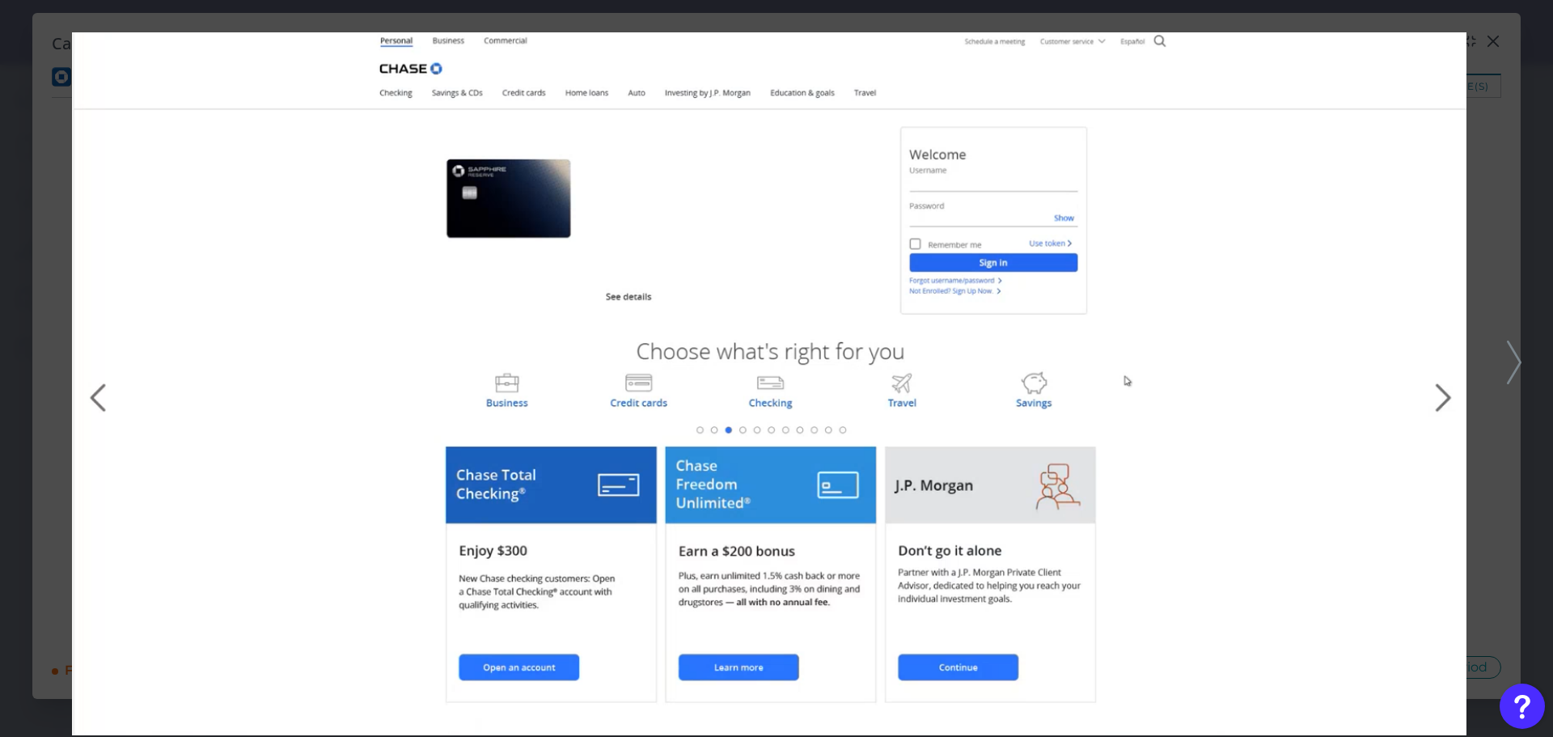
click at [1518, 356] on icon at bounding box center [1514, 362] width 15 height 44
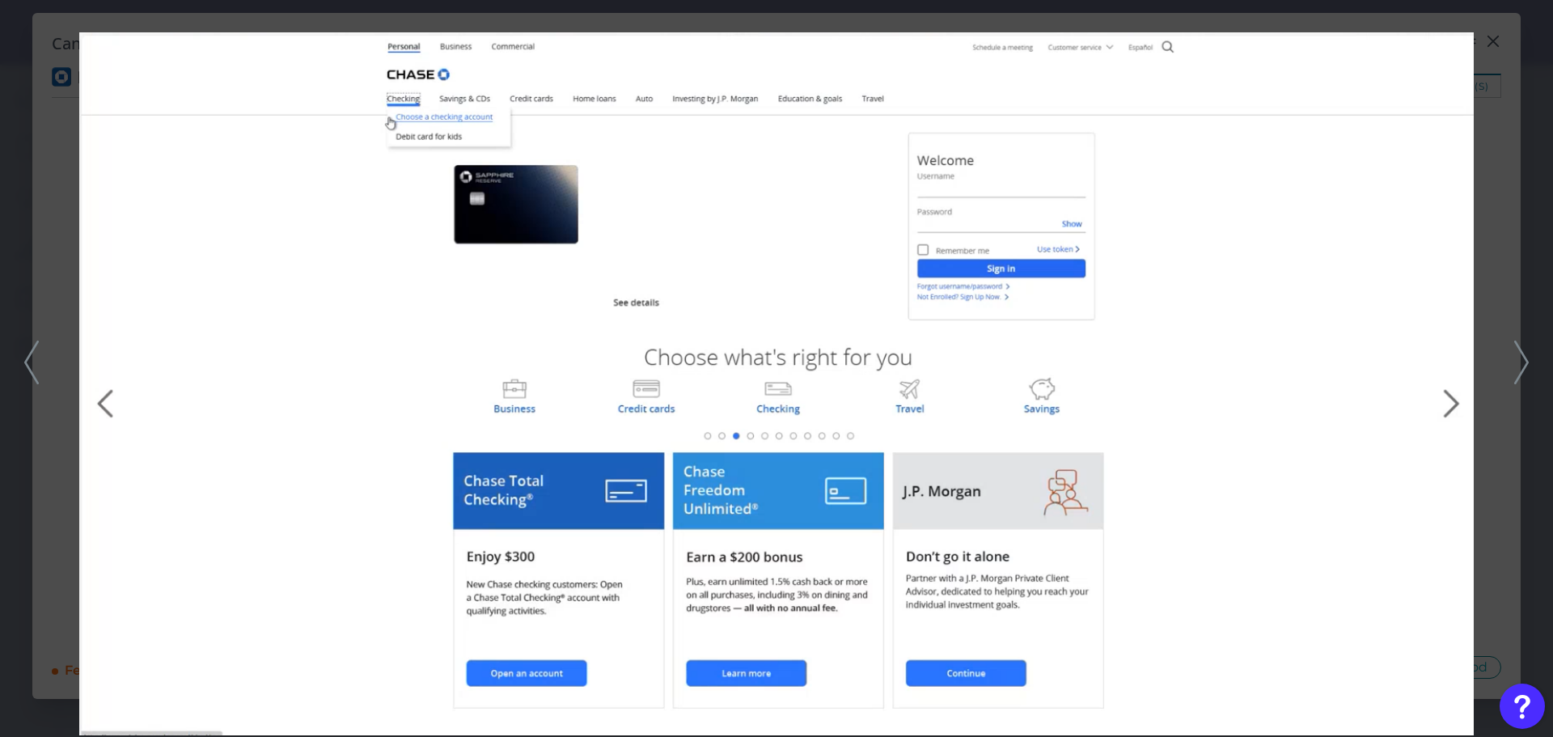
click at [1522, 352] on polyline at bounding box center [1521, 361] width 12 height 41
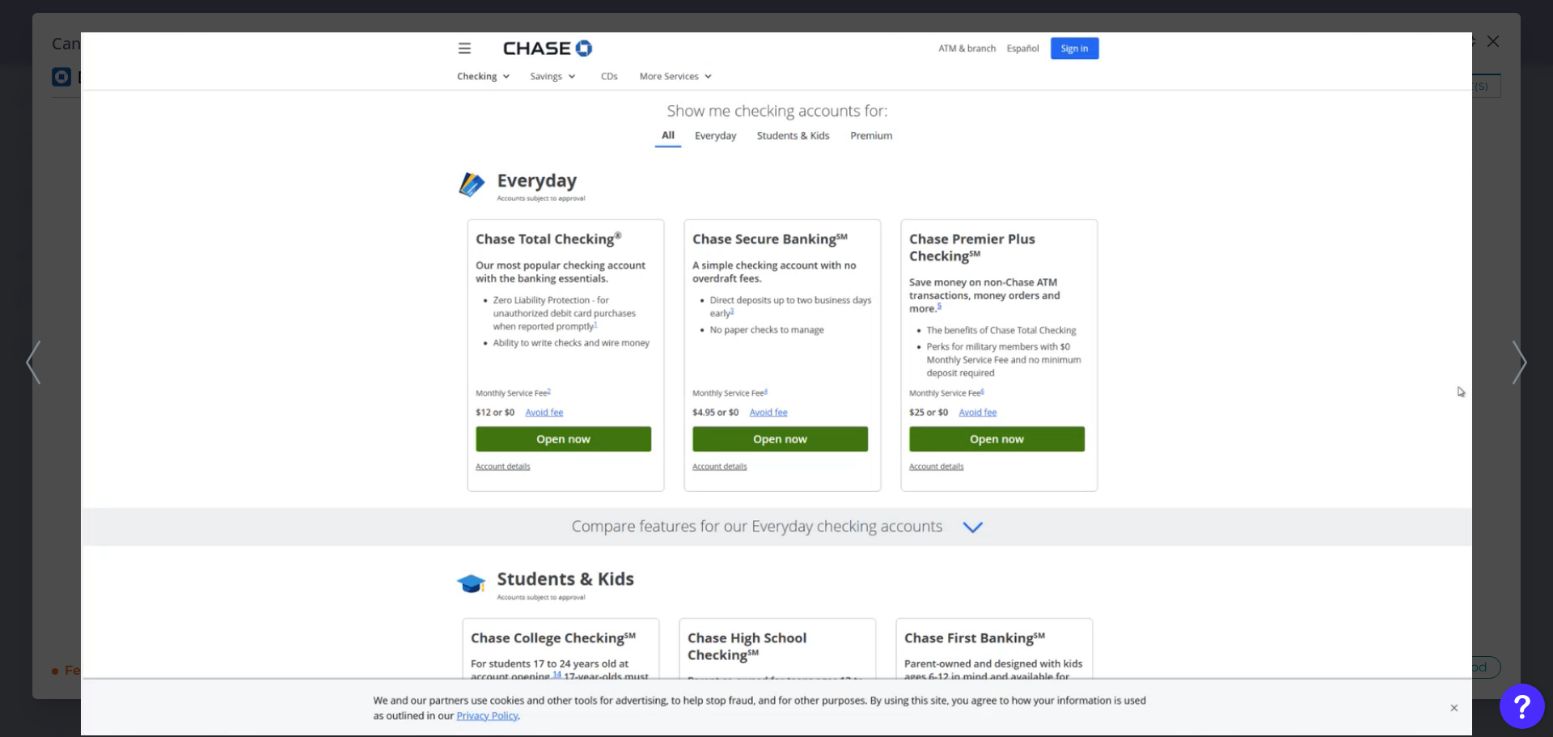
click at [1526, 356] on icon at bounding box center [1519, 362] width 15 height 44
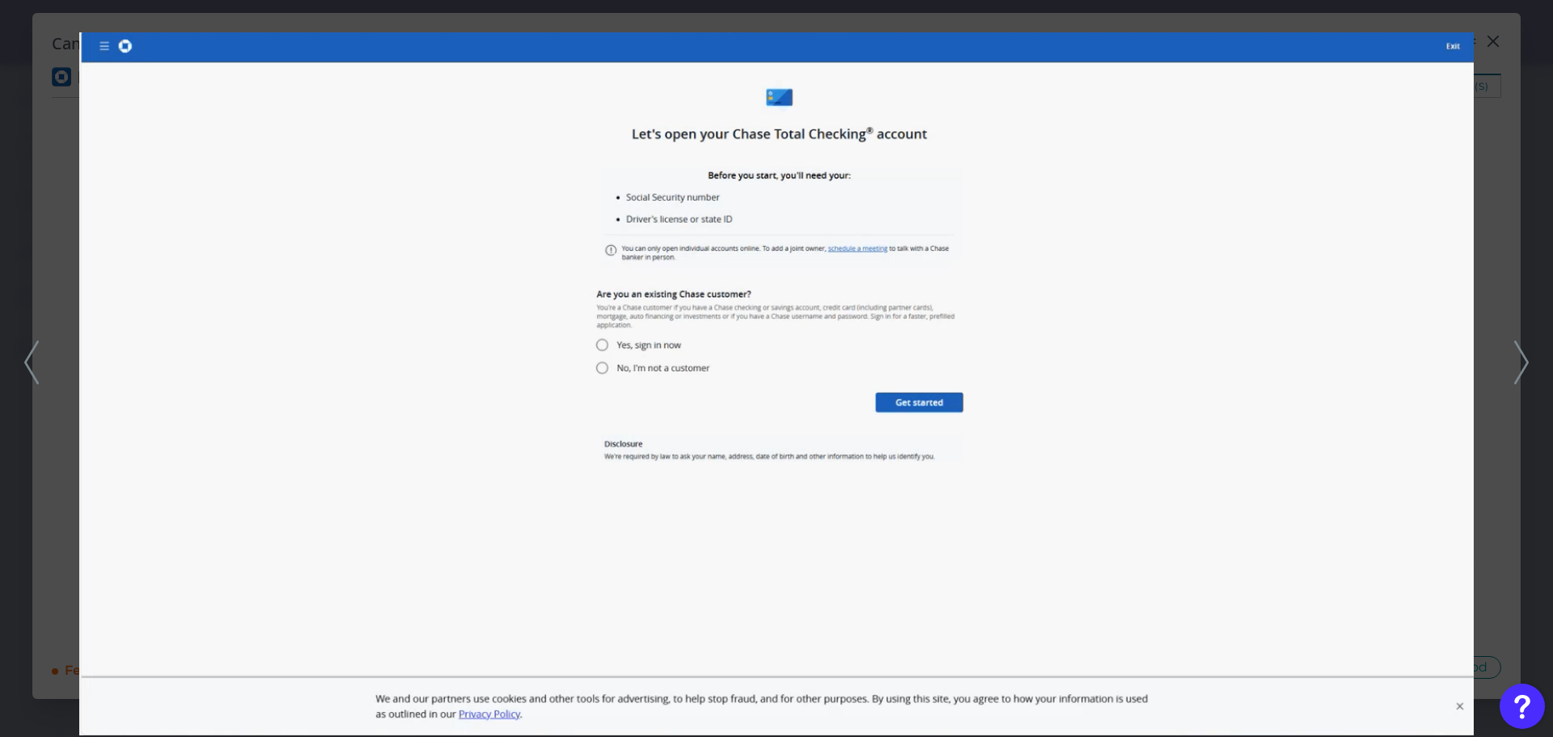
click at [1524, 360] on icon at bounding box center [1521, 362] width 15 height 44
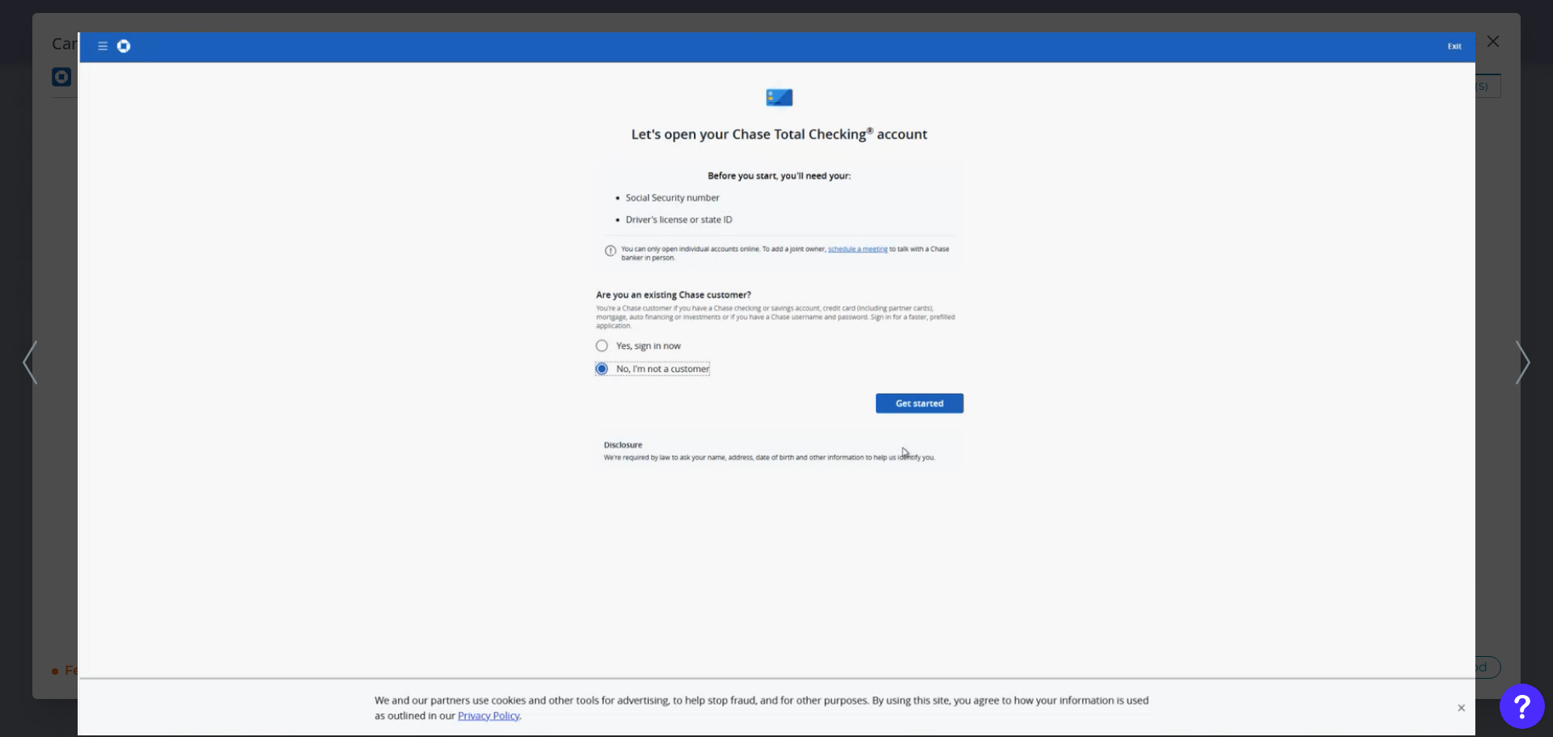
click at [1520, 365] on icon at bounding box center [1523, 362] width 15 height 44
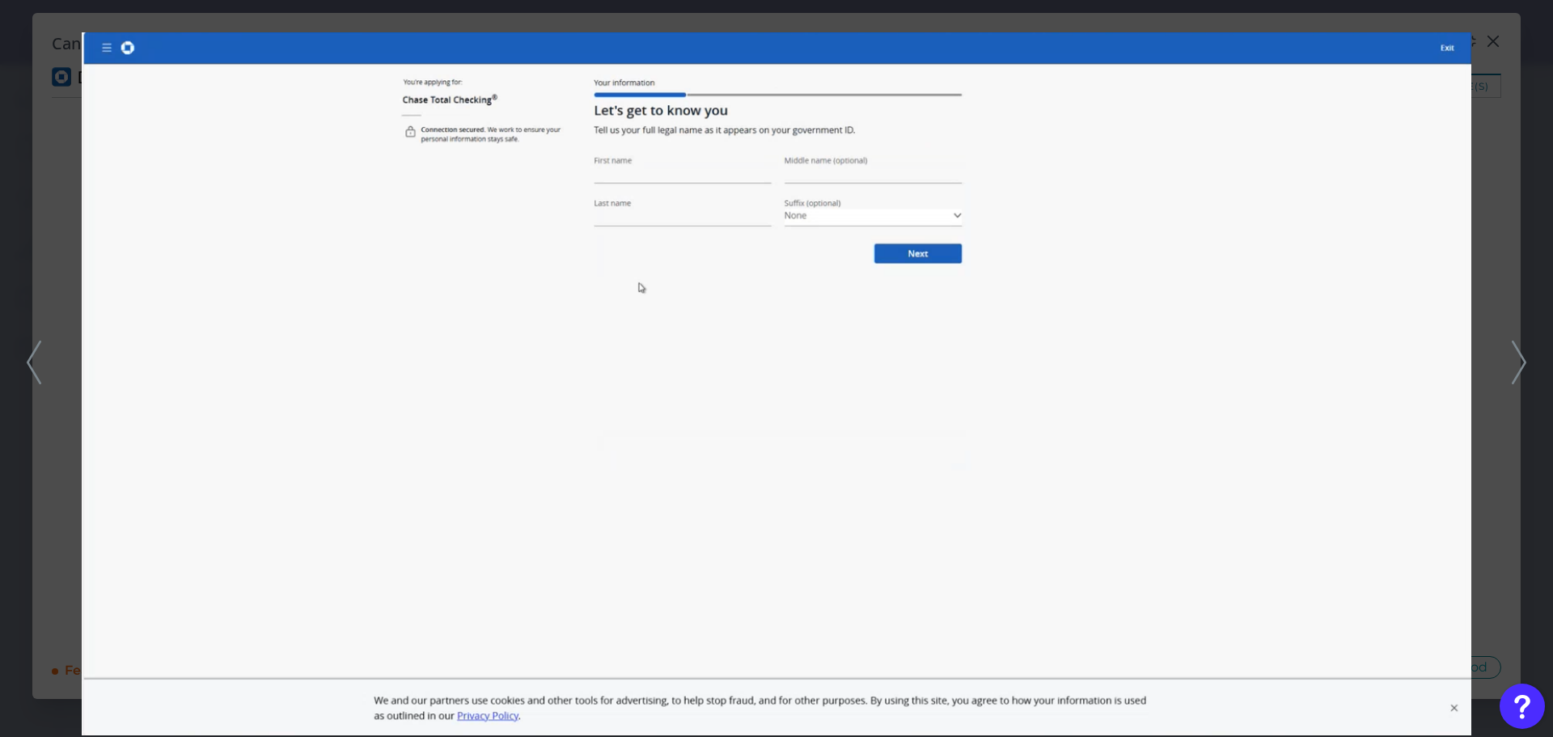
click at [1520, 364] on icon at bounding box center [1518, 362] width 15 height 44
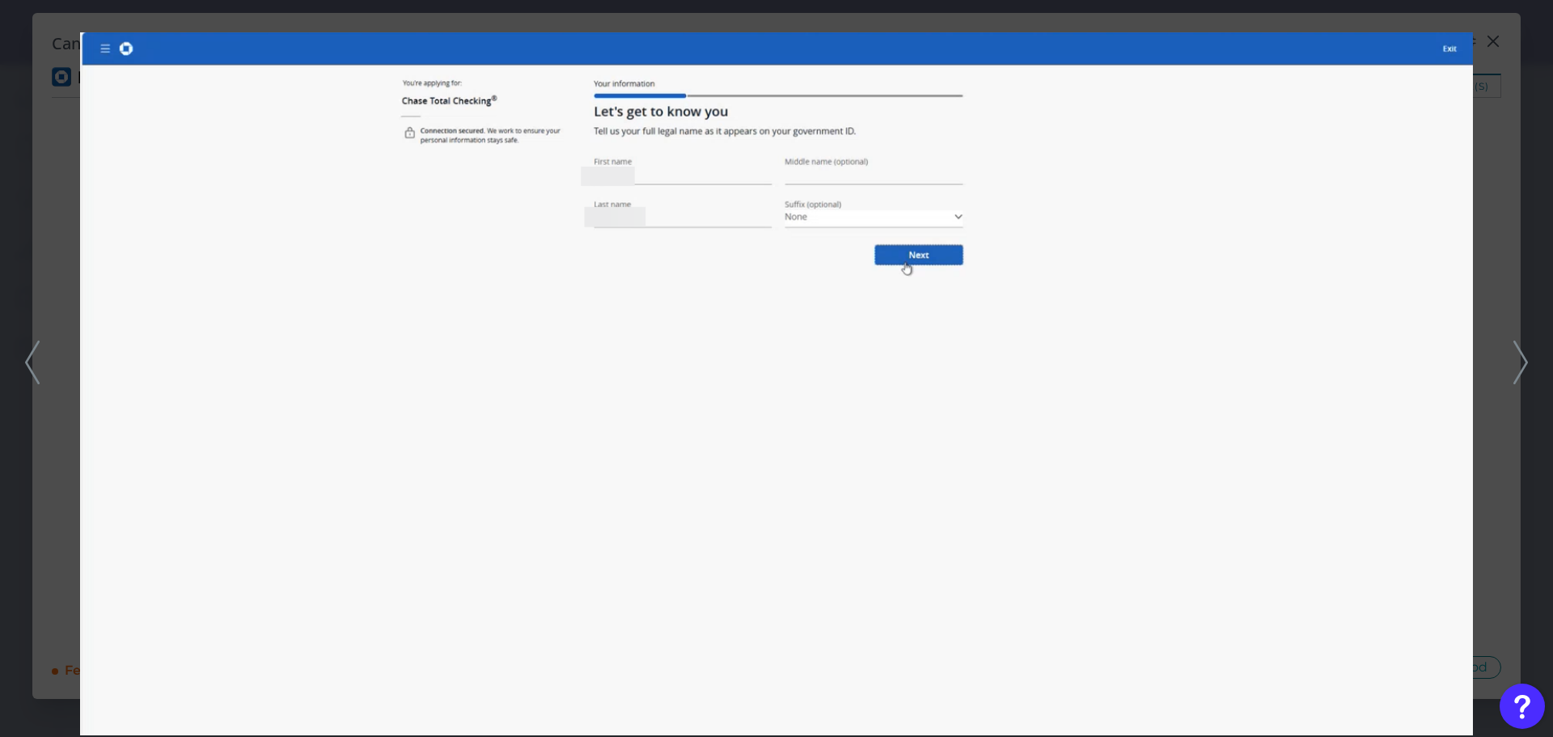
click at [1520, 363] on icon at bounding box center [1520, 362] width 15 height 44
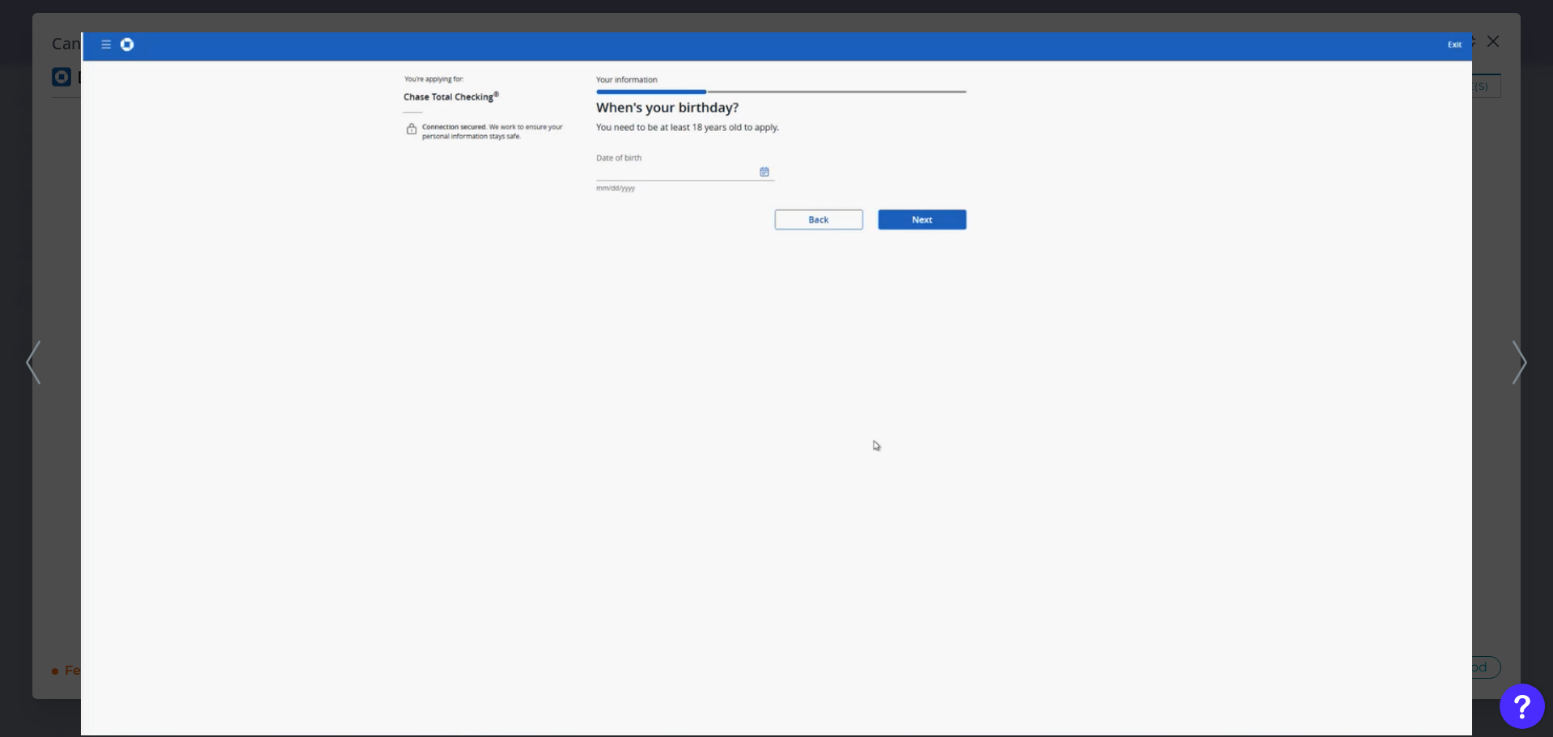
click at [1520, 363] on icon at bounding box center [1519, 362] width 15 height 44
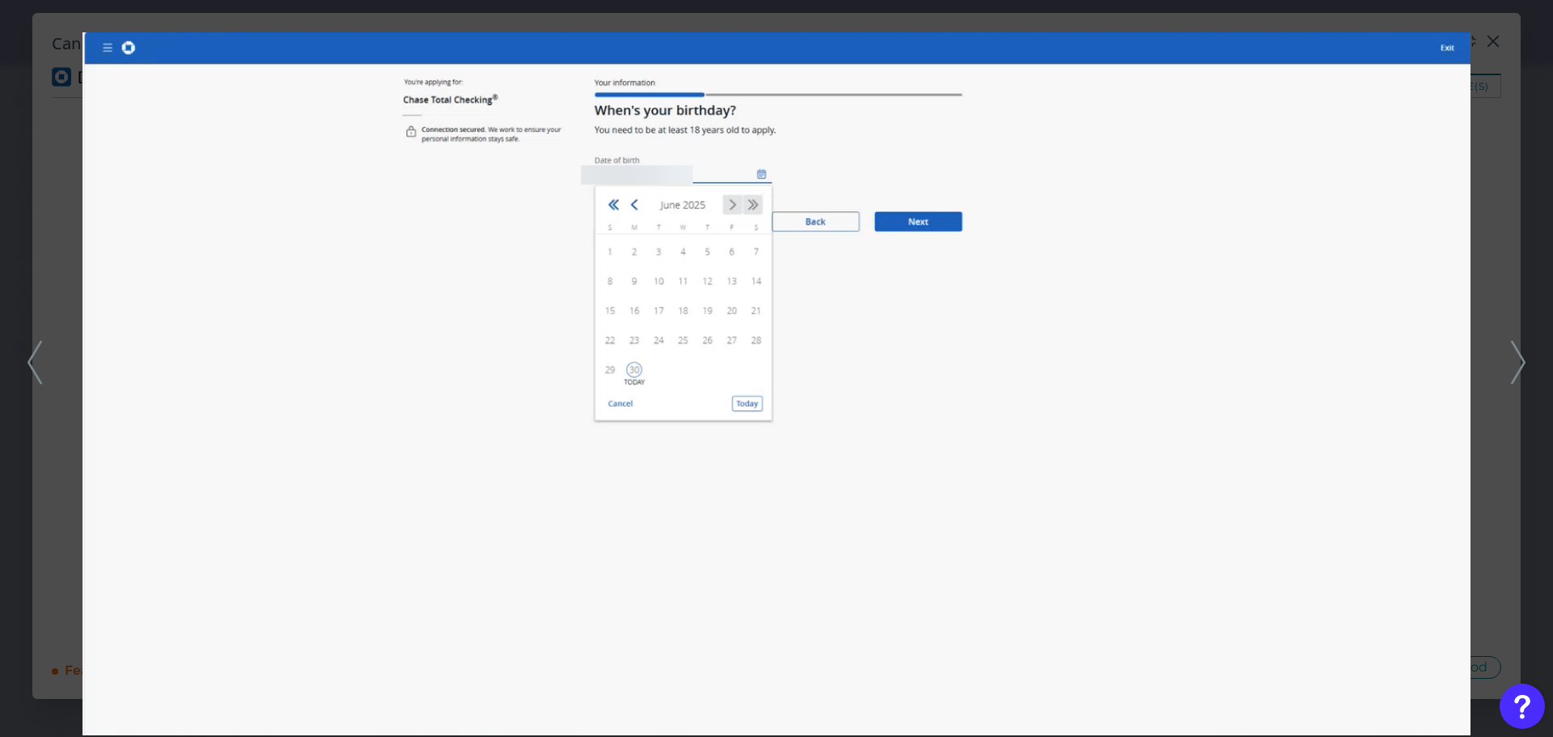
click at [1520, 363] on icon at bounding box center [1518, 362] width 15 height 44
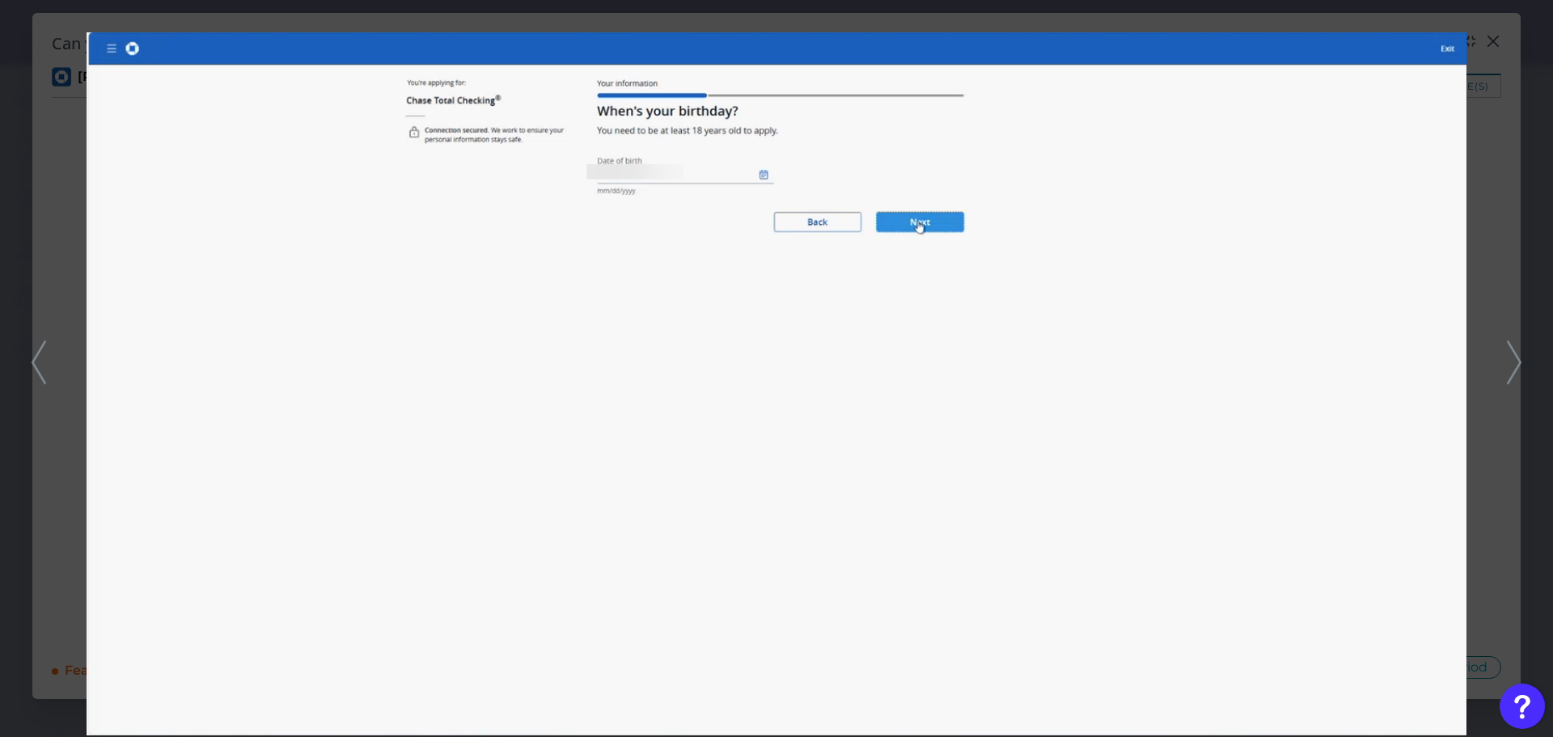
click at [1520, 363] on polyline at bounding box center [1513, 361] width 12 height 41
